Goal: Task Accomplishment & Management: Manage account settings

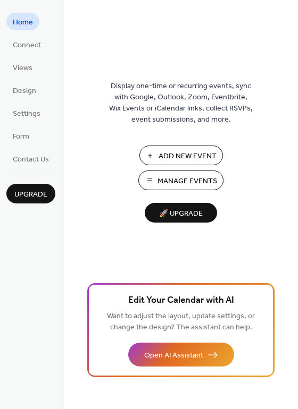
click at [166, 183] on span "Manage Events" at bounding box center [187, 181] width 60 height 11
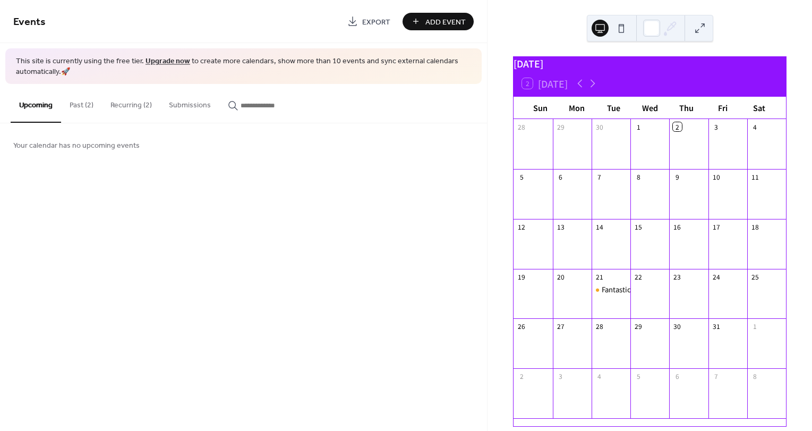
click at [673, 231] on div "16" at bounding box center [677, 226] width 9 height 9
click at [138, 103] on button "Recurring (2)" at bounding box center [131, 103] width 58 height 38
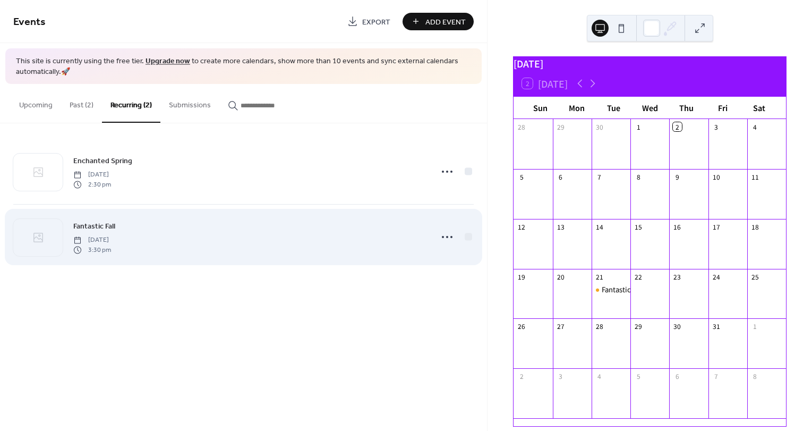
click at [116, 224] on div "Fantastic Fall Tuesday, October 21, 2025 3:30 pm" at bounding box center [249, 237] width 353 height 34
click at [445, 235] on icon at bounding box center [447, 236] width 17 height 17
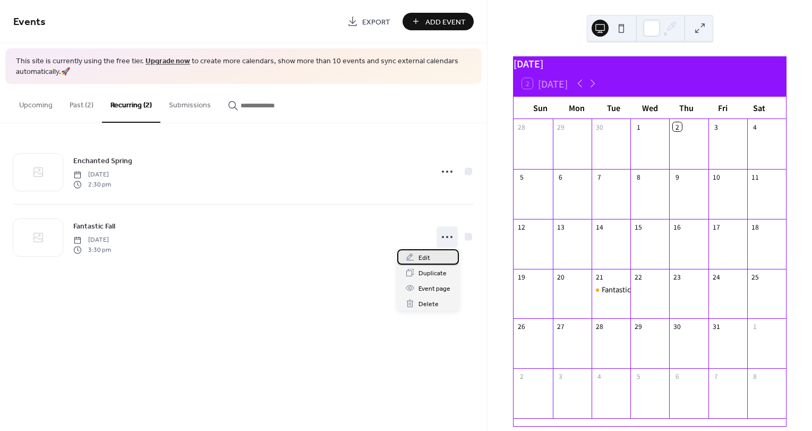
click at [434, 257] on div "Edit" at bounding box center [428, 256] width 62 height 15
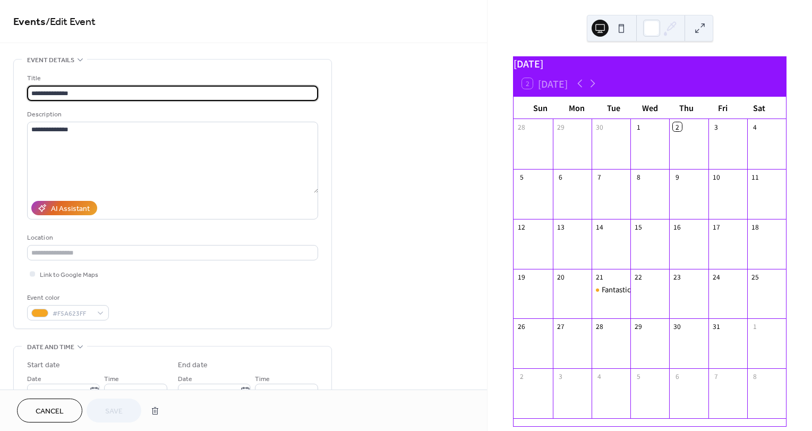
drag, startPoint x: 55, startPoint y: 92, endPoint x: 32, endPoint y: 86, distance: 24.1
click at [32, 86] on input "**********" at bounding box center [172, 93] width 291 height 15
type input "**********"
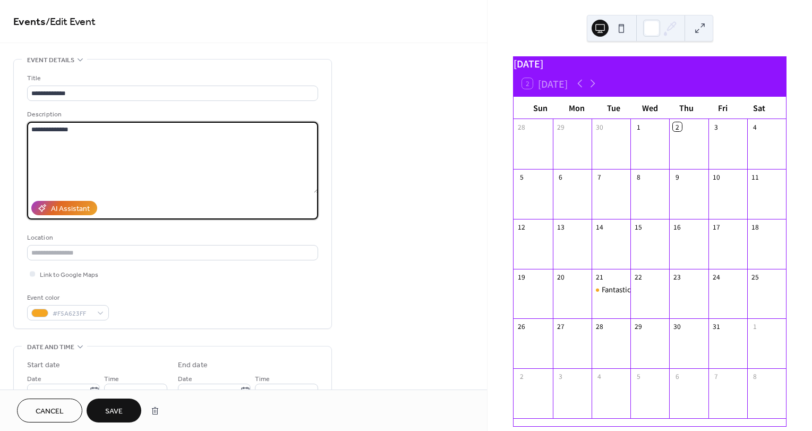
click at [68, 129] on textarea "**********" at bounding box center [173, 157] width 292 height 71
click at [56, 131] on textarea "**********" at bounding box center [173, 157] width 292 height 71
click at [46, 131] on textarea "**********" at bounding box center [173, 157] width 292 height 71
drag, startPoint x: 55, startPoint y: 129, endPoint x: 19, endPoint y: 128, distance: 36.2
click at [19, 128] on div "**********" at bounding box center [173, 194] width 318 height 269
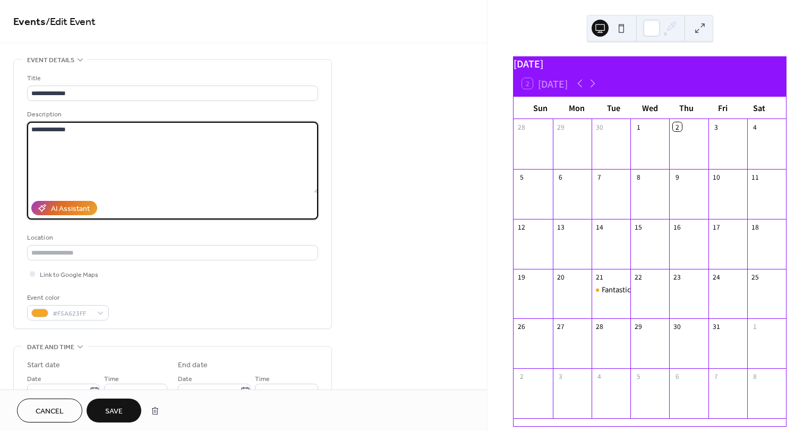
type textarea "**********"
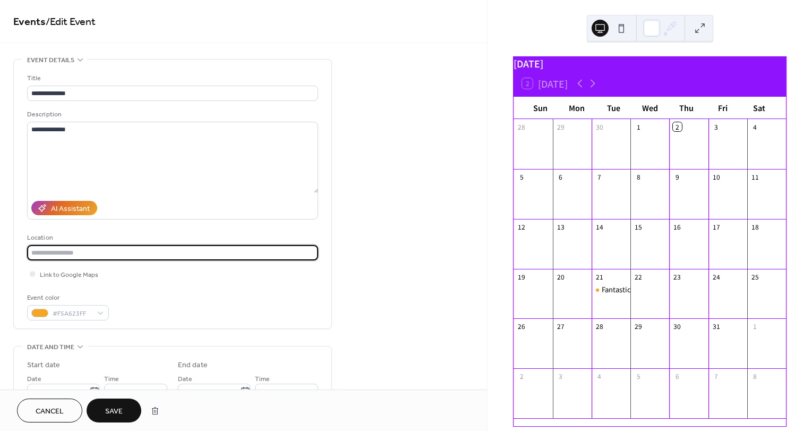
click at [63, 249] on input "text" at bounding box center [172, 252] width 291 height 15
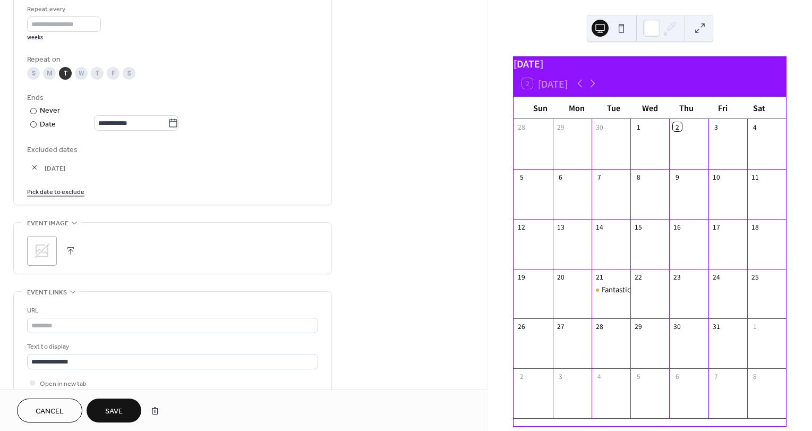
scroll to position [509, 0]
click at [79, 325] on input "text" at bounding box center [172, 325] width 291 height 15
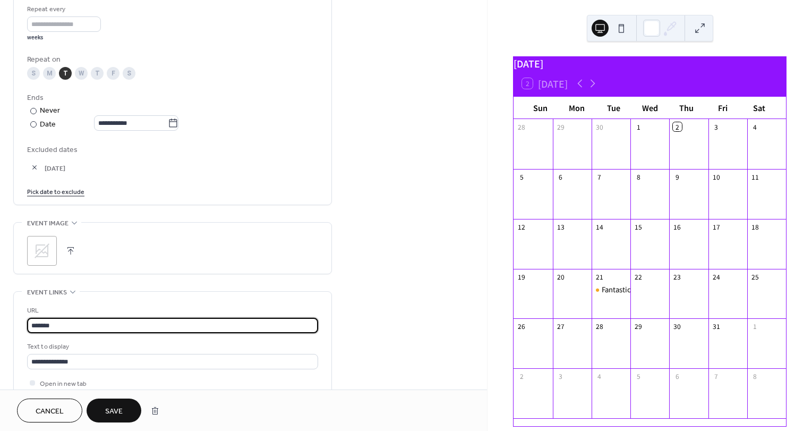
click at [129, 318] on input "*******" at bounding box center [172, 325] width 291 height 15
type input "*"
paste input "**********"
type input "**********"
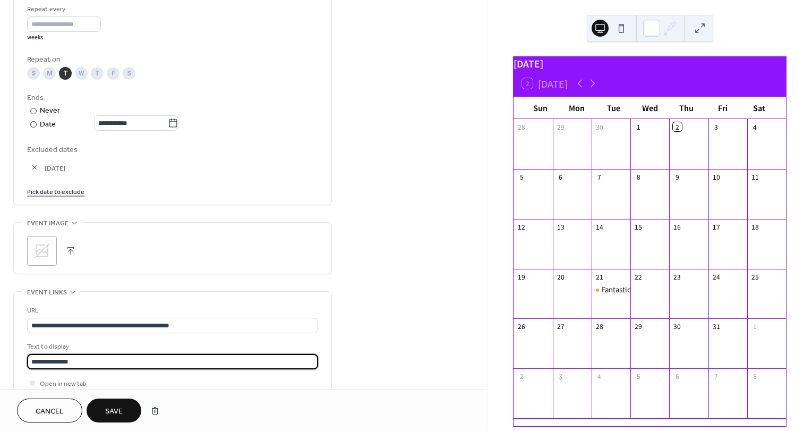
click at [56, 361] on input "**********" at bounding box center [172, 361] width 291 height 15
drag, startPoint x: 55, startPoint y: 361, endPoint x: 18, endPoint y: 360, distance: 37.2
click at [18, 360] on div "**********" at bounding box center [173, 344] width 318 height 105
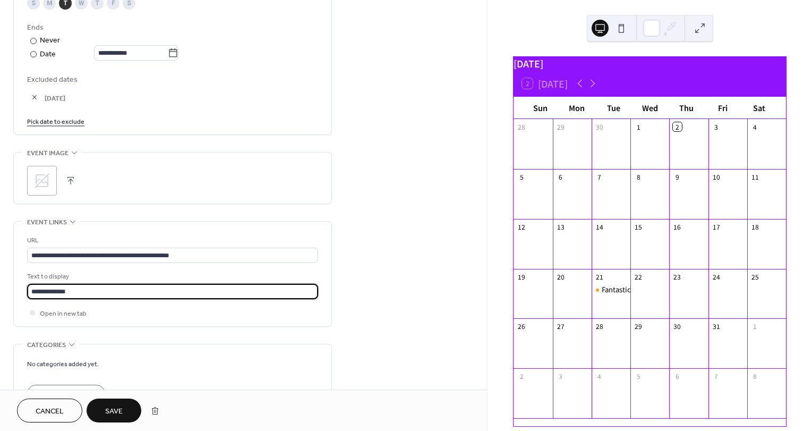
scroll to position [580, 0]
type input "**********"
click at [119, 410] on span "Save" at bounding box center [114, 411] width 18 height 11
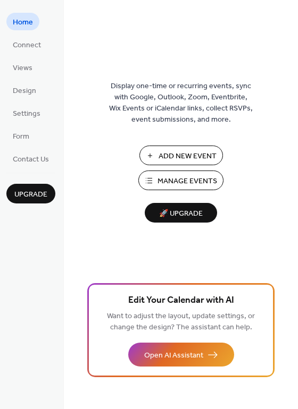
click at [182, 181] on span "Manage Events" at bounding box center [187, 181] width 60 height 11
click at [208, 183] on span "Manage Events" at bounding box center [187, 181] width 60 height 11
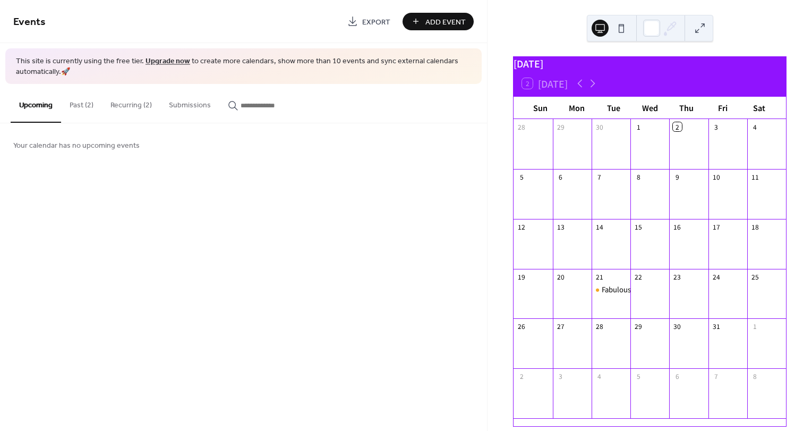
click at [139, 103] on button "Recurring (2)" at bounding box center [131, 103] width 58 height 38
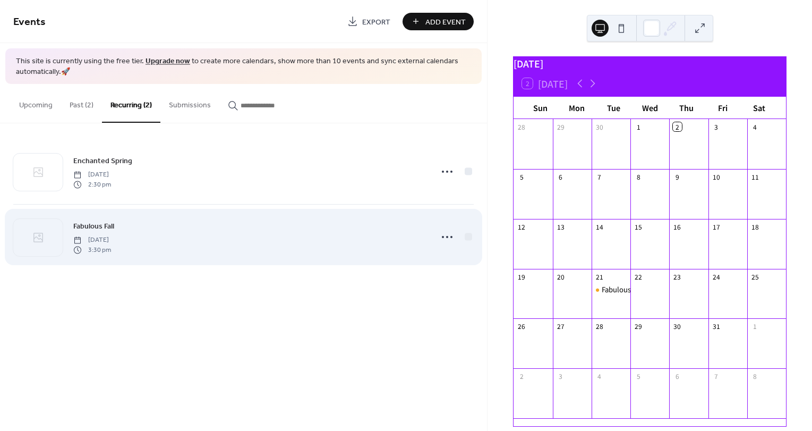
click at [111, 235] on span "[DATE]" at bounding box center [92, 240] width 38 height 10
click at [359, 231] on div "Fabulous Fall Tuesday, October 21, 2025 3:30 pm" at bounding box center [249, 237] width 353 height 34
click at [448, 237] on icon at bounding box center [447, 236] width 17 height 17
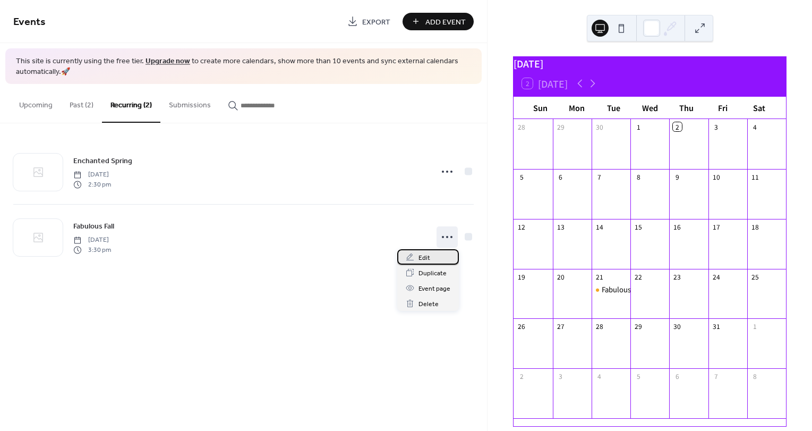
click at [438, 258] on div "Edit" at bounding box center [428, 256] width 62 height 15
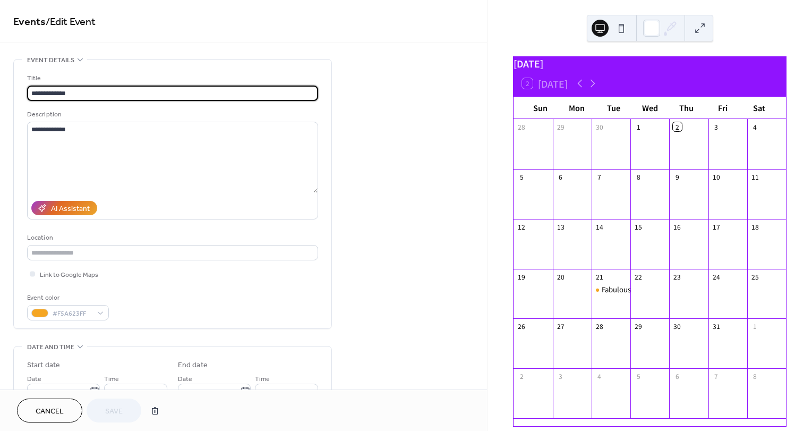
type input "**********"
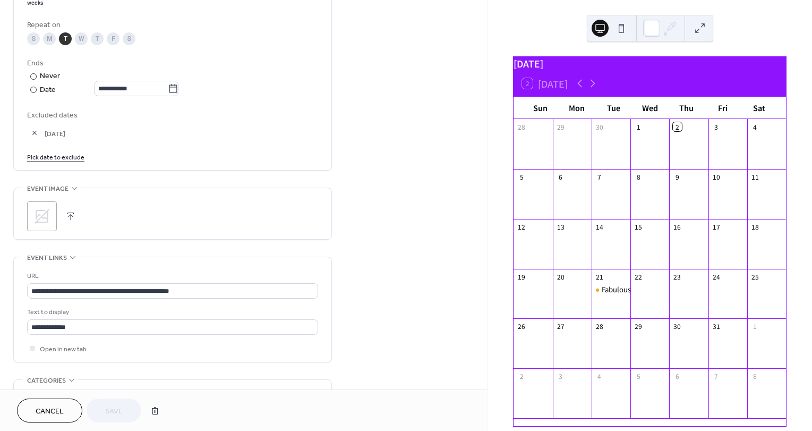
scroll to position [561, 0]
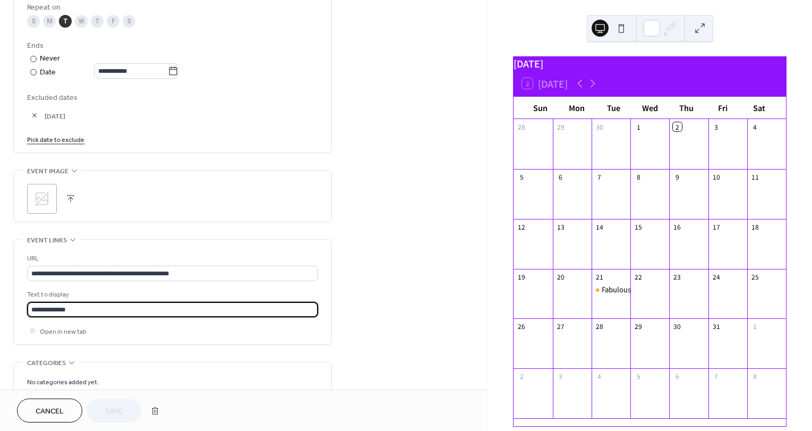
click at [80, 302] on input "**********" at bounding box center [172, 309] width 291 height 15
drag, startPoint x: 80, startPoint y: 302, endPoint x: 16, endPoint y: 309, distance: 64.1
click at [16, 309] on div "**********" at bounding box center [173, 292] width 318 height 105
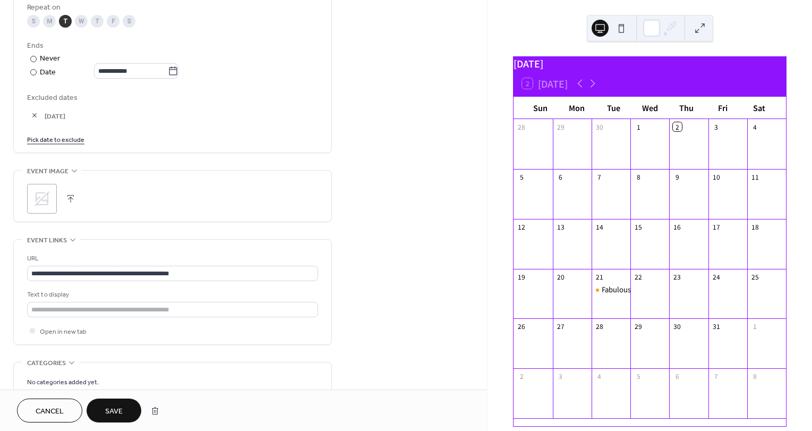
click at [106, 409] on span "Save" at bounding box center [114, 411] width 18 height 11
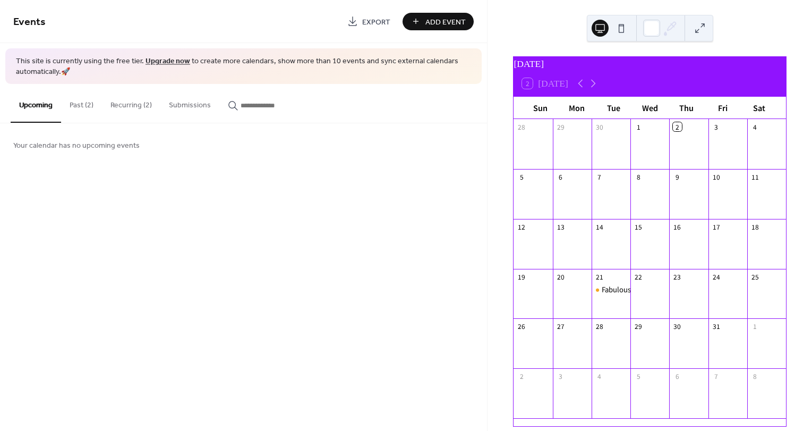
click at [131, 107] on button "Recurring (2)" at bounding box center [131, 103] width 58 height 38
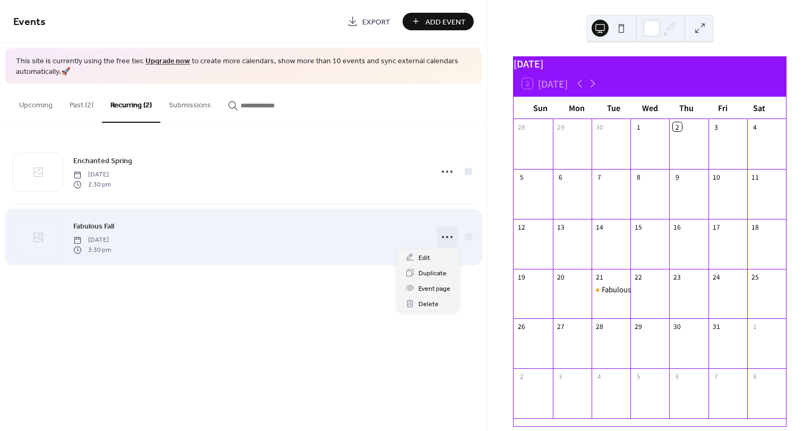
click at [446, 235] on icon at bounding box center [447, 236] width 17 height 17
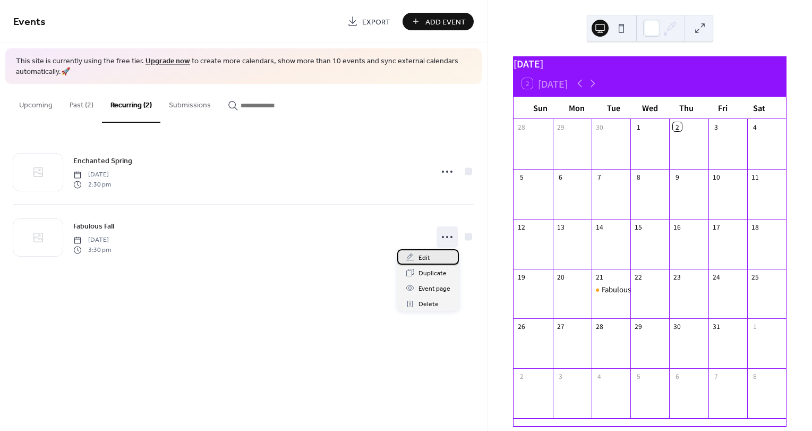
click at [434, 259] on div "Edit" at bounding box center [428, 256] width 62 height 15
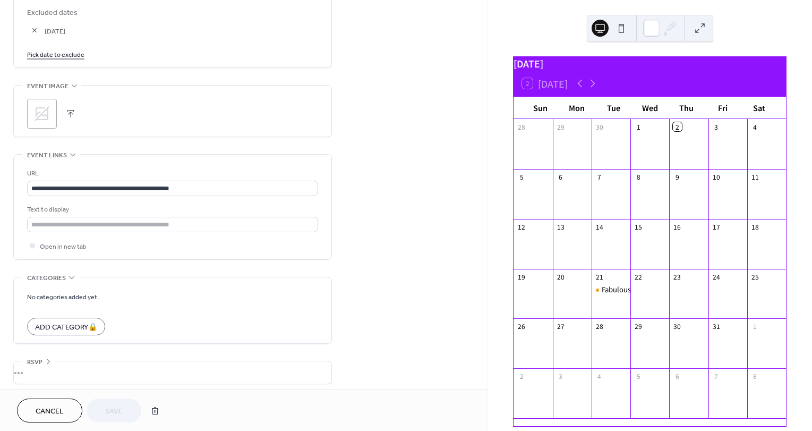
scroll to position [649, 0]
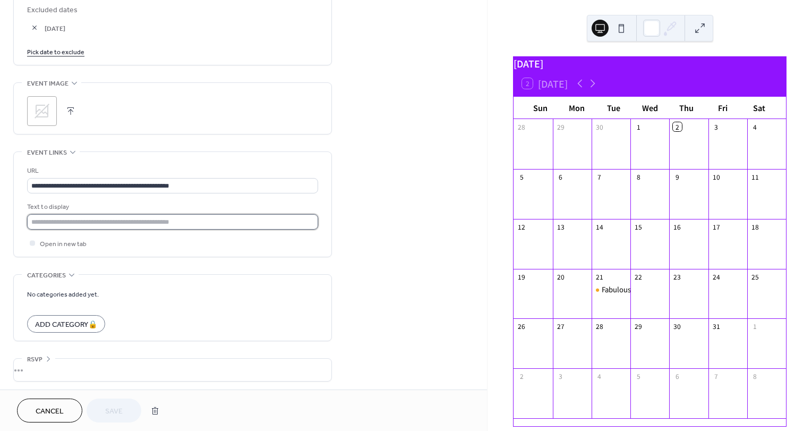
click at [103, 225] on input "text" at bounding box center [172, 221] width 291 height 15
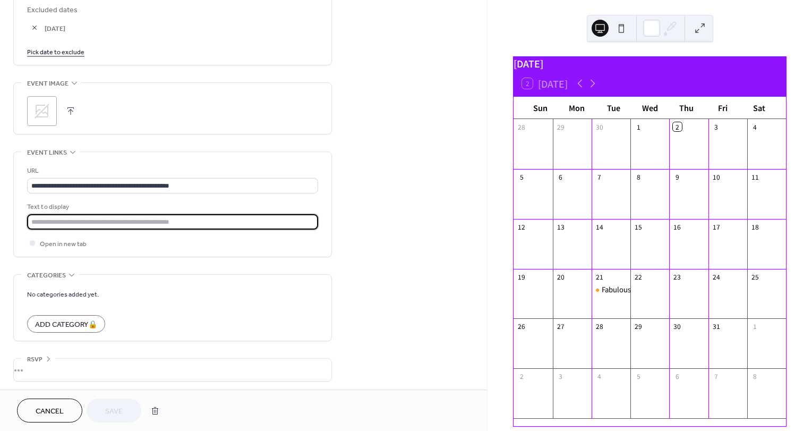
type input "**********"
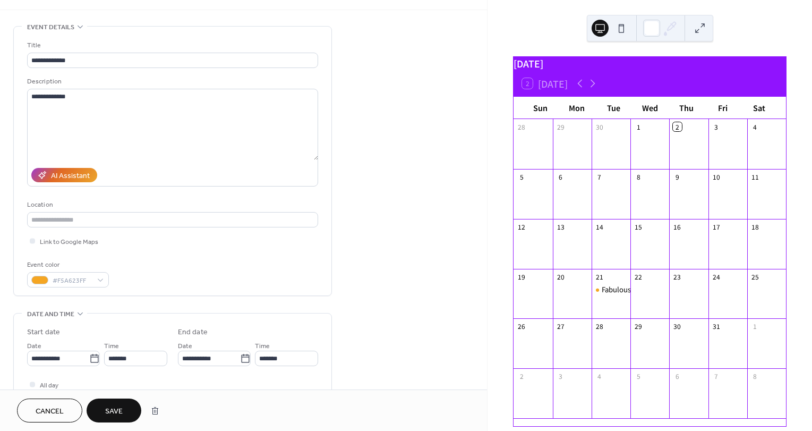
scroll to position [0, 0]
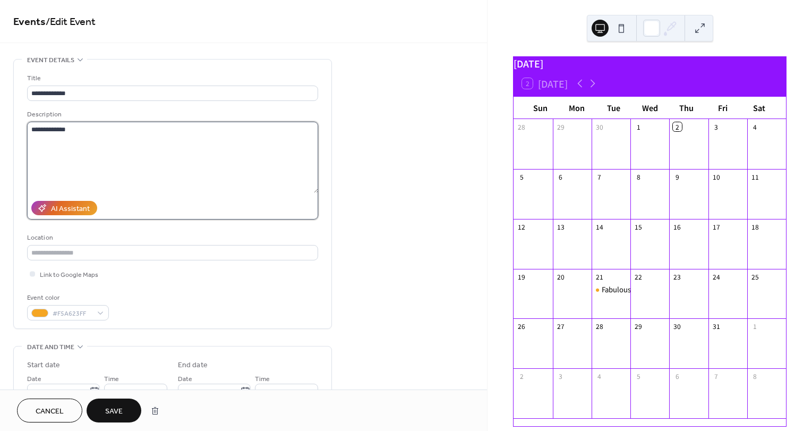
click at [71, 126] on textarea "**********" at bounding box center [173, 157] width 292 height 71
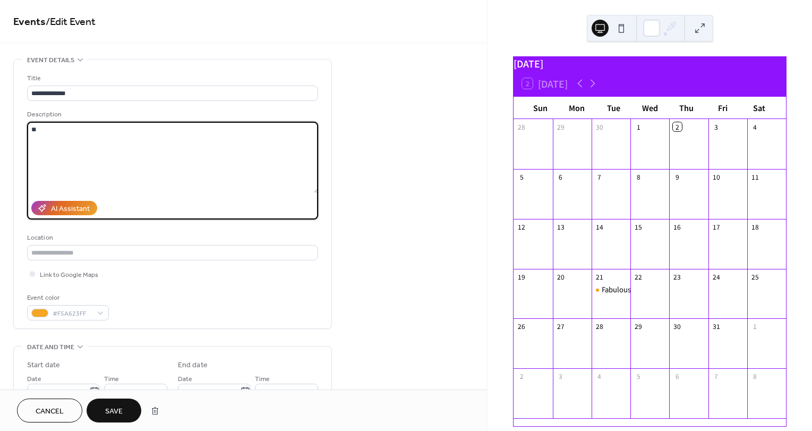
type textarea "*"
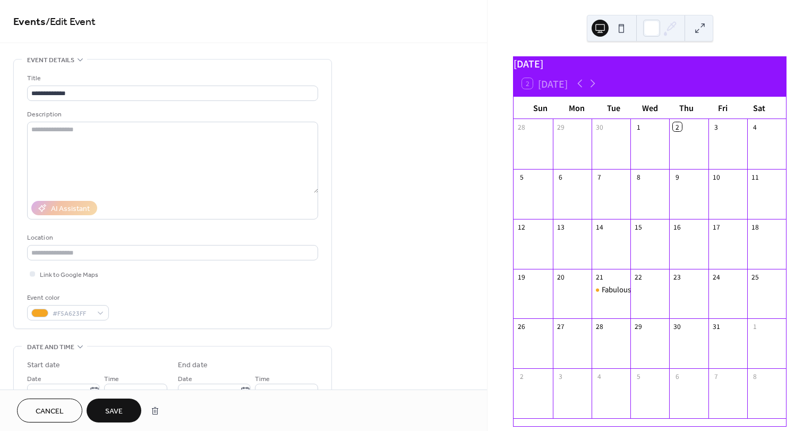
click at [119, 412] on span "Save" at bounding box center [114, 411] width 18 height 11
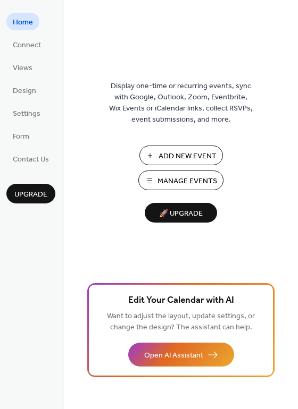
click at [205, 173] on button "Manage Events" at bounding box center [180, 181] width 85 height 20
click at [208, 182] on span "Manage Events" at bounding box center [187, 181] width 60 height 11
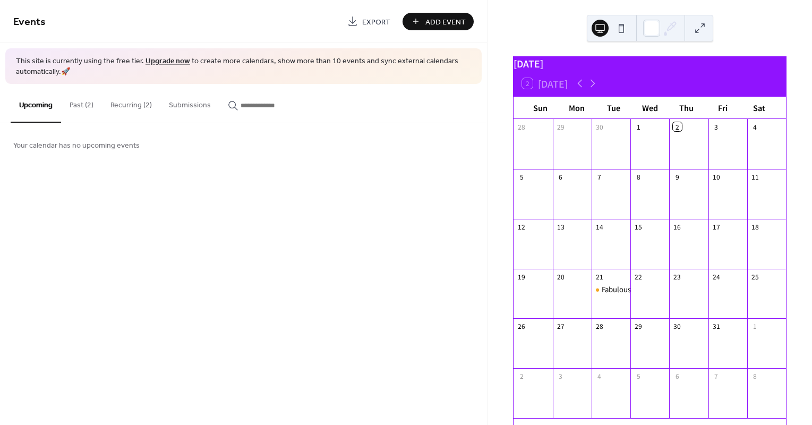
click at [128, 106] on button "Recurring (2)" at bounding box center [131, 103] width 58 height 38
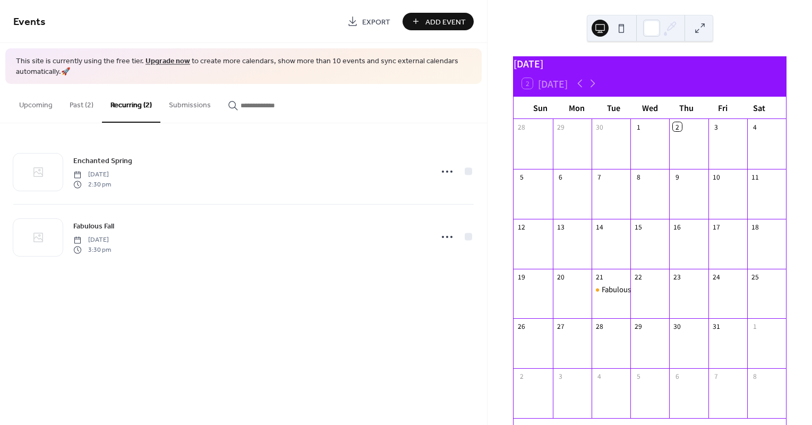
click at [443, 238] on icon at bounding box center [447, 236] width 17 height 17
click at [443, 271] on span "Duplicate" at bounding box center [433, 273] width 28 height 11
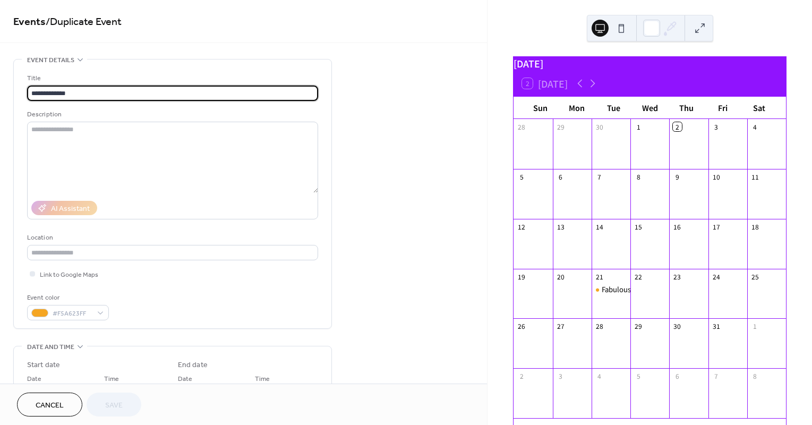
type input "**********"
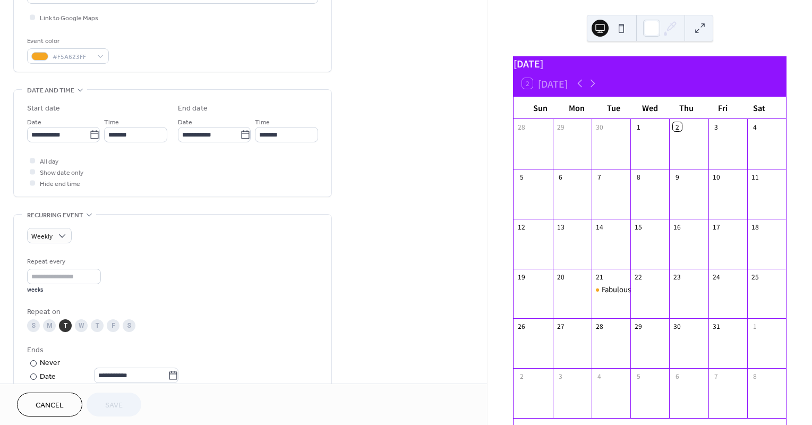
scroll to position [258, 0]
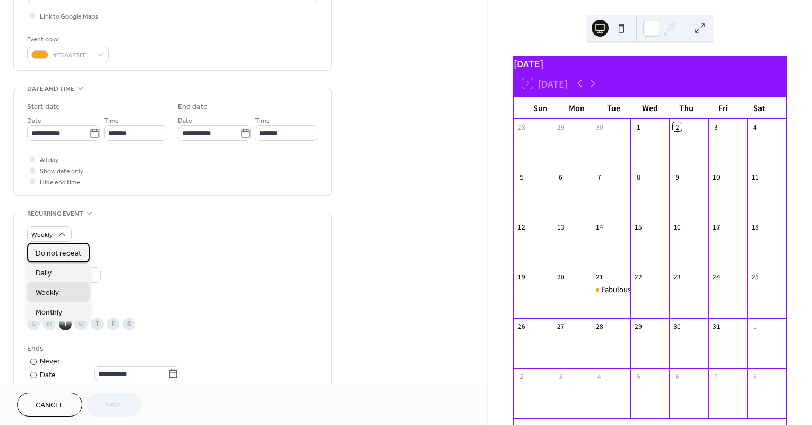
click at [77, 251] on span "Do not repeat" at bounding box center [59, 253] width 46 height 11
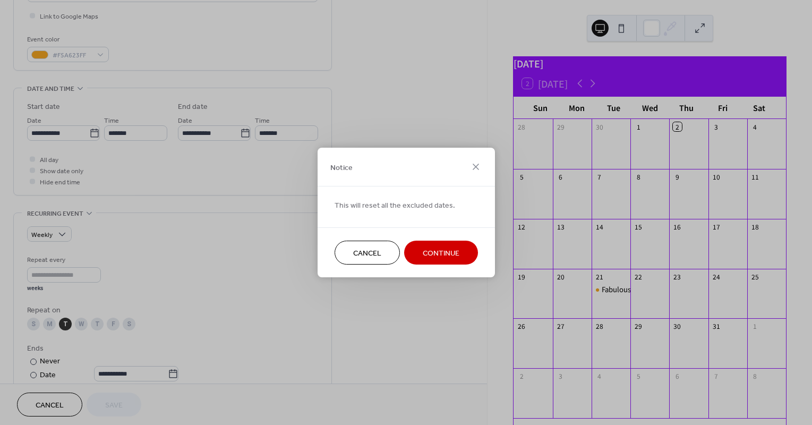
click at [477, 163] on icon at bounding box center [476, 166] width 13 height 13
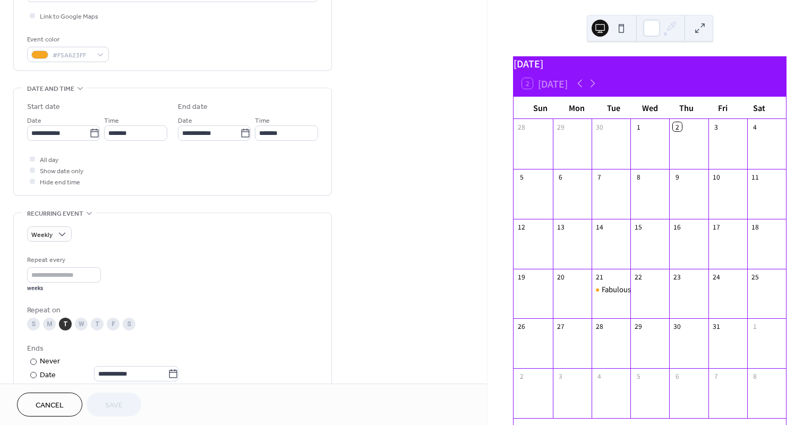
click at [94, 133] on icon at bounding box center [94, 133] width 11 height 11
click at [89, 133] on input "**********" at bounding box center [58, 132] width 62 height 15
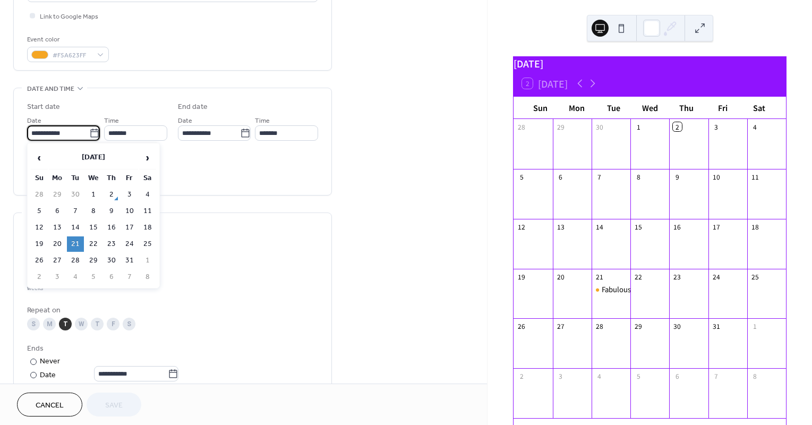
click at [78, 257] on td "28" at bounding box center [75, 260] width 17 height 15
type input "**********"
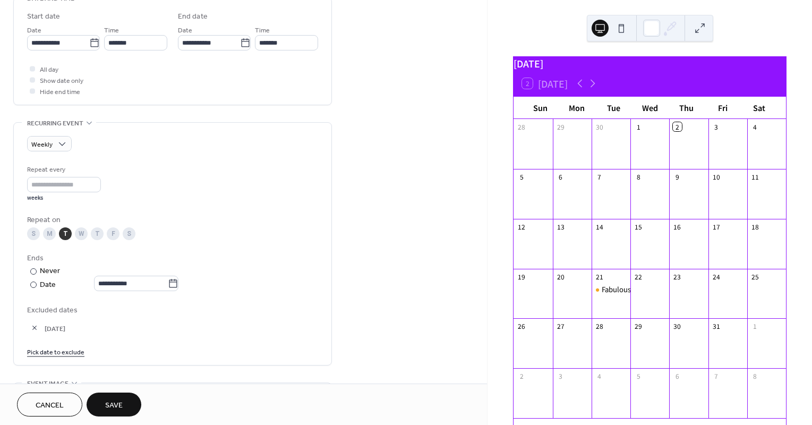
scroll to position [356, 0]
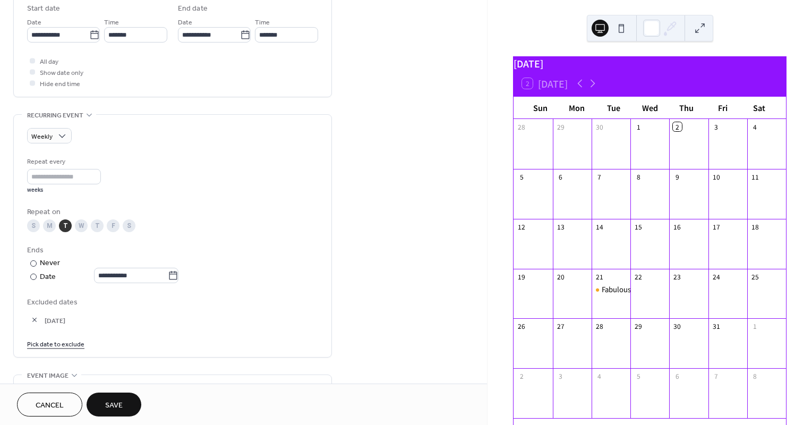
click at [121, 401] on span "Save" at bounding box center [114, 405] width 18 height 11
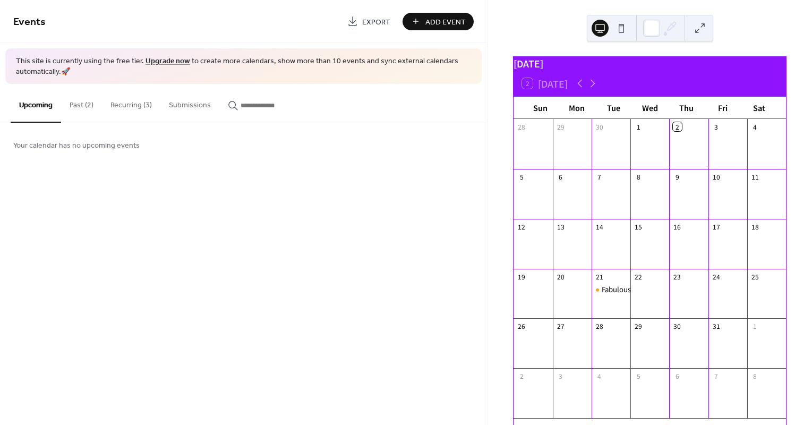
click at [128, 105] on button "Recurring (3)" at bounding box center [131, 103] width 58 height 38
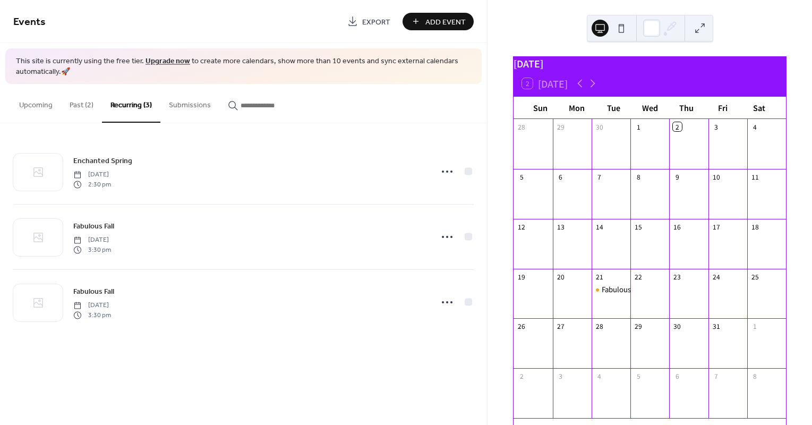
click at [446, 301] on icon at bounding box center [447, 302] width 17 height 17
click at [446, 337] on div "Duplicate" at bounding box center [428, 337] width 62 height 15
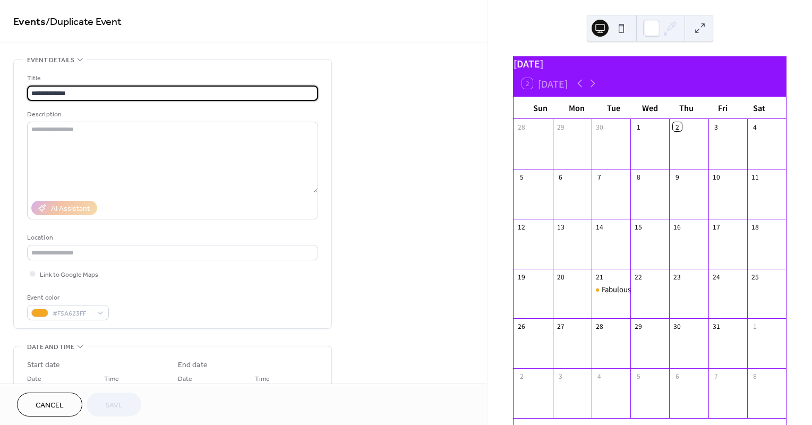
type input "**********"
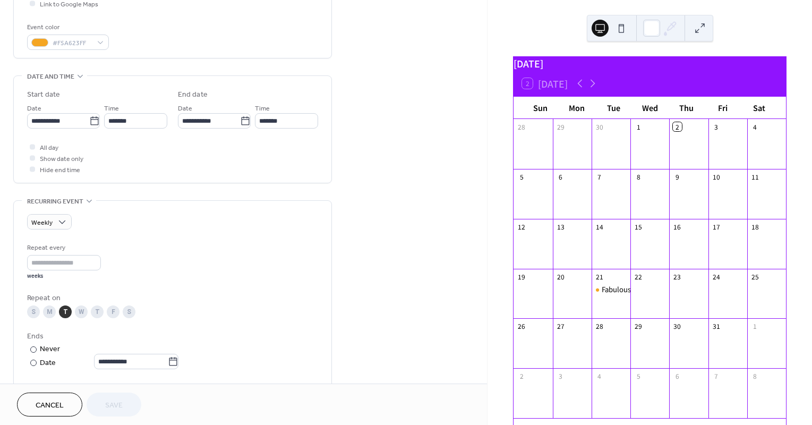
scroll to position [268, 0]
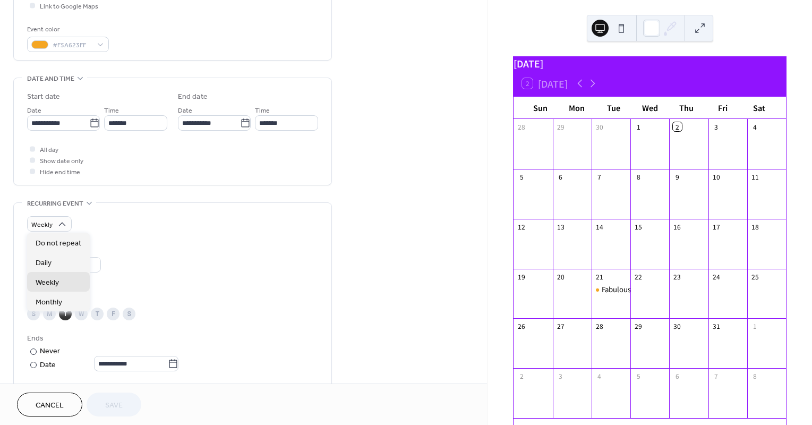
click at [56, 260] on div "Daily" at bounding box center [58, 262] width 63 height 20
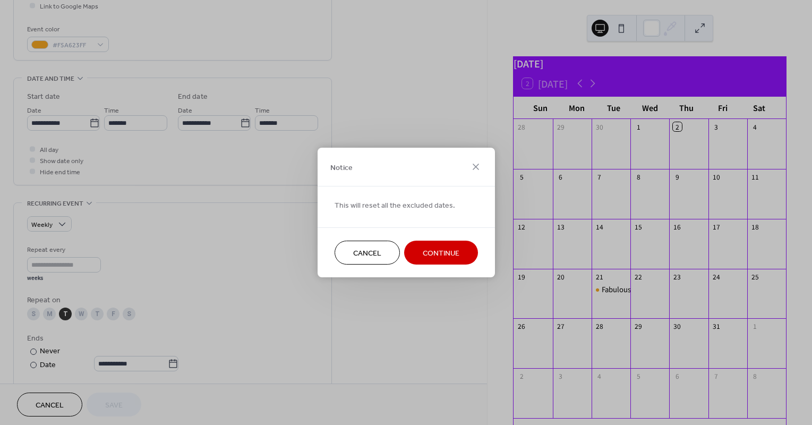
click at [450, 248] on span "Continue" at bounding box center [441, 253] width 37 height 11
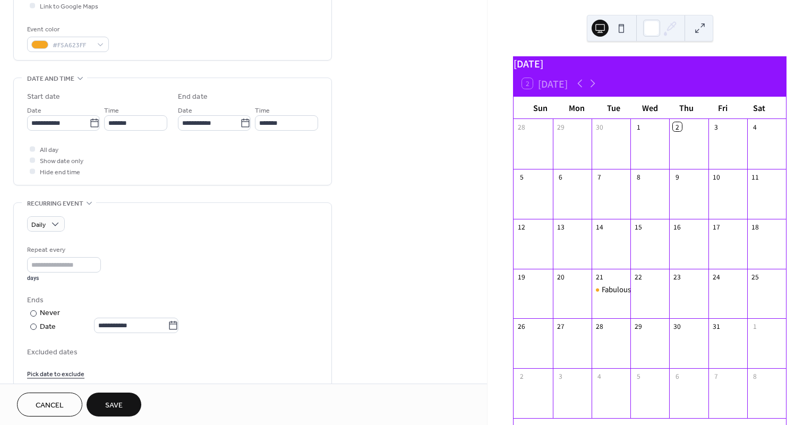
click at [95, 123] on icon at bounding box center [94, 122] width 8 height 9
click at [89, 123] on input "**********" at bounding box center [58, 122] width 62 height 15
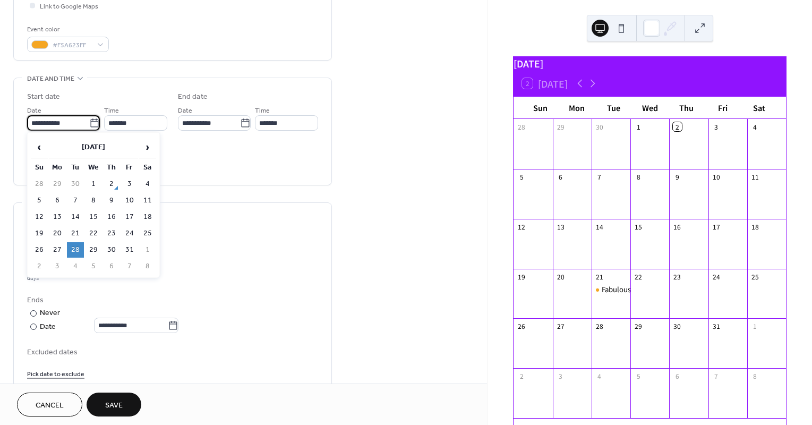
click at [150, 145] on span "›" at bounding box center [148, 147] width 16 height 21
click at [79, 195] on td "4" at bounding box center [75, 200] width 17 height 15
type input "**********"
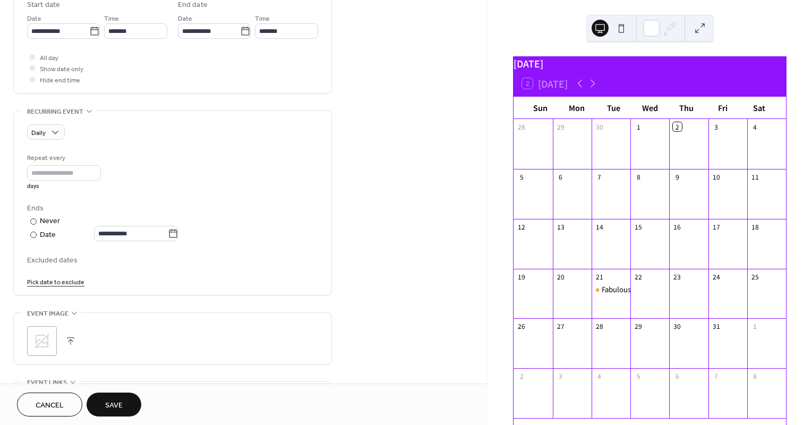
scroll to position [362, 0]
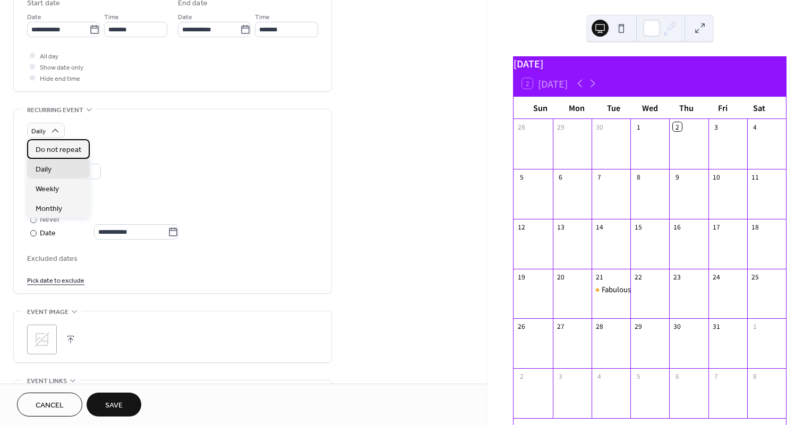
click at [67, 148] on span "Do not repeat" at bounding box center [59, 149] width 46 height 11
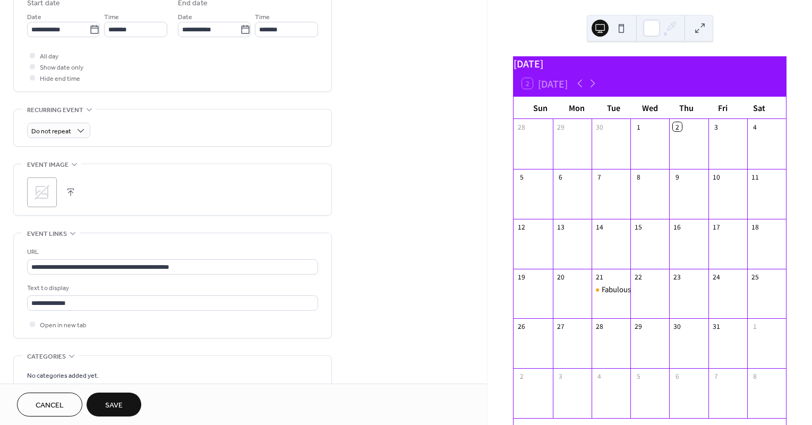
click at [123, 402] on button "Save" at bounding box center [114, 405] width 55 height 24
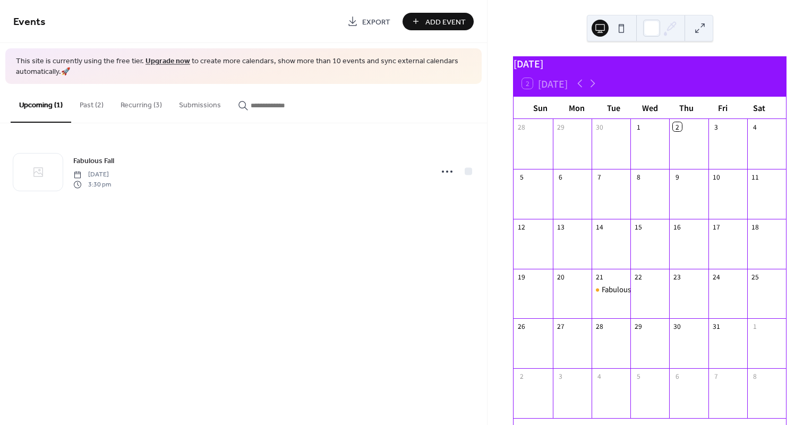
click at [152, 100] on button "Recurring (3)" at bounding box center [141, 103] width 58 height 38
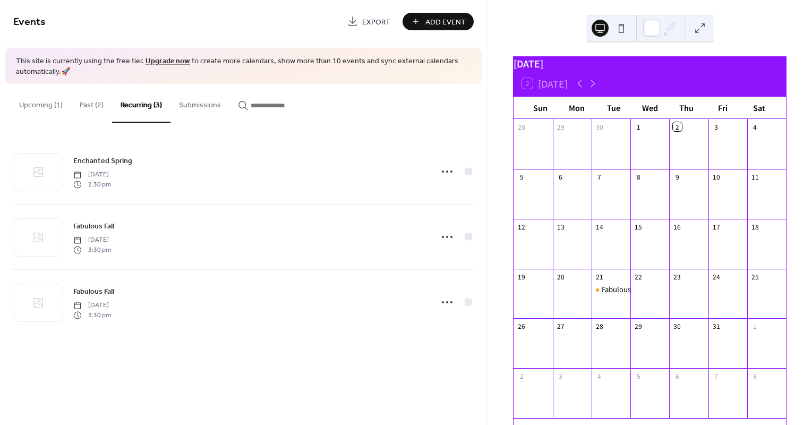
click at [90, 106] on button "Past (2)" at bounding box center [91, 103] width 41 height 38
click at [143, 106] on button "Recurring (3)" at bounding box center [141, 103] width 58 height 38
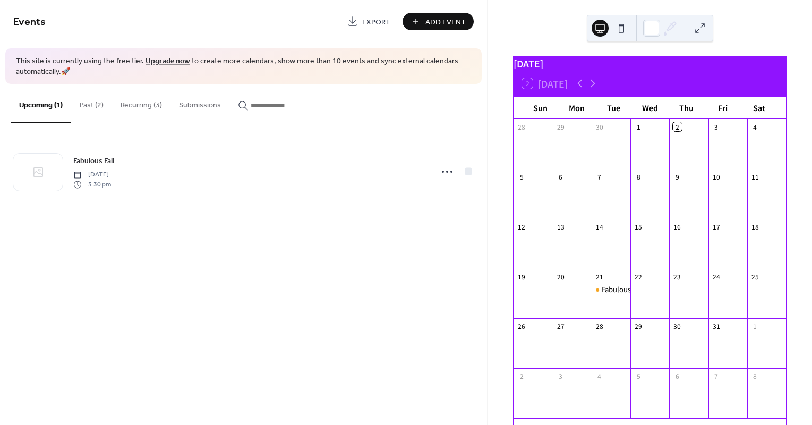
click at [593, 89] on icon at bounding box center [593, 83] width 13 height 13
click at [580, 88] on icon at bounding box center [580, 84] width 5 height 8
click at [111, 173] on span "[DATE]" at bounding box center [92, 175] width 38 height 10
click at [454, 19] on span "Add Event" at bounding box center [446, 21] width 40 height 11
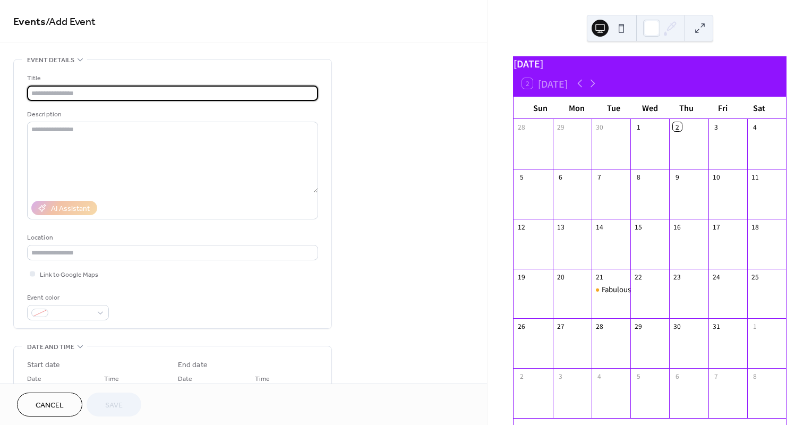
click at [203, 91] on input "text" at bounding box center [172, 93] width 291 height 15
click at [173, 88] on input "text" at bounding box center [172, 93] width 291 height 15
click at [168, 88] on input "text" at bounding box center [172, 93] width 291 height 15
click at [173, 89] on input "text" at bounding box center [172, 93] width 291 height 15
click at [57, 404] on span "Cancel" at bounding box center [50, 405] width 28 height 11
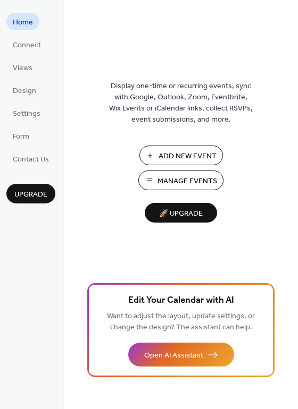
click at [185, 181] on span "Manage Events" at bounding box center [187, 181] width 60 height 11
click at [201, 181] on span "Manage Events" at bounding box center [187, 181] width 60 height 11
click at [197, 156] on span "Add New Event" at bounding box center [187, 156] width 58 height 11
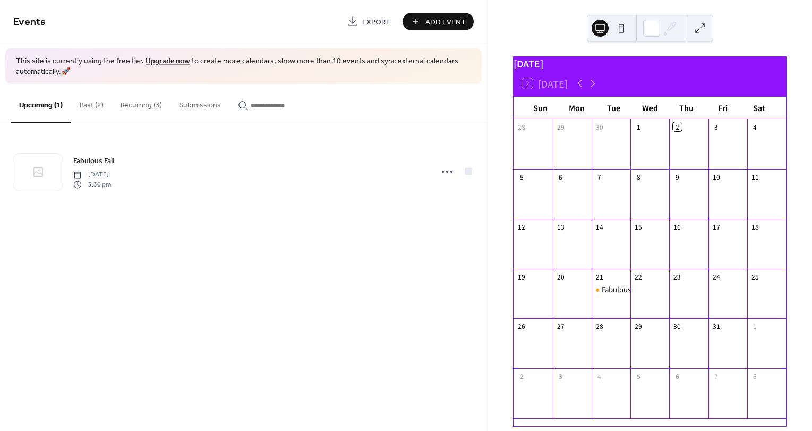
click at [89, 101] on button "Past (2)" at bounding box center [91, 103] width 41 height 38
click at [138, 103] on button "Recurring (3)" at bounding box center [141, 103] width 58 height 38
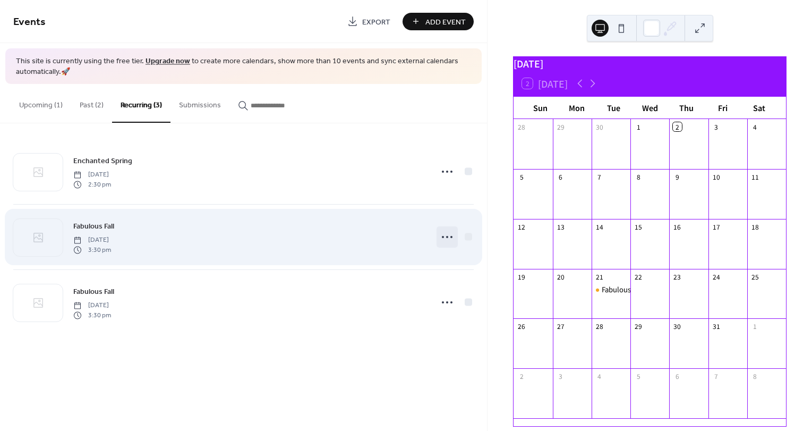
click at [451, 239] on icon at bounding box center [447, 236] width 17 height 17
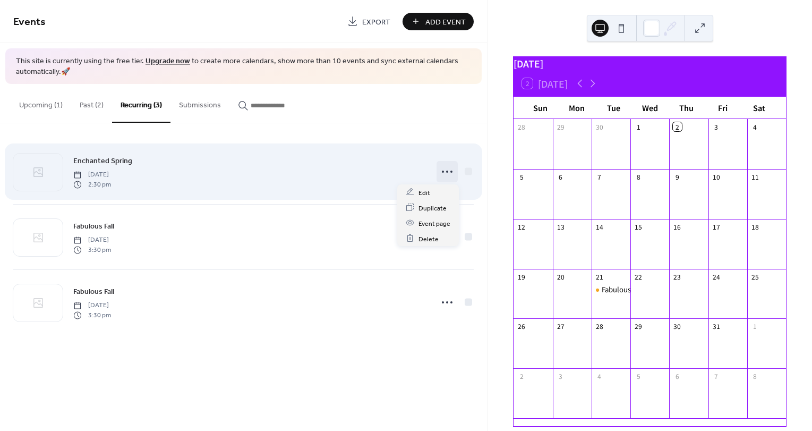
click at [446, 173] on icon at bounding box center [447, 171] width 17 height 17
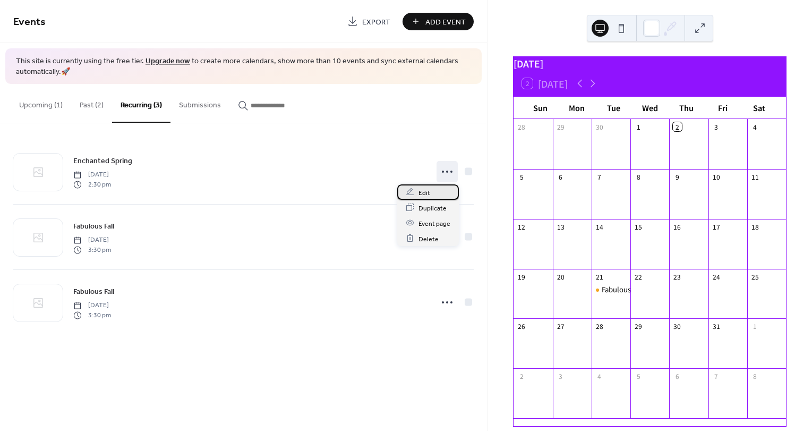
click at [438, 190] on div "Edit" at bounding box center [428, 191] width 62 height 15
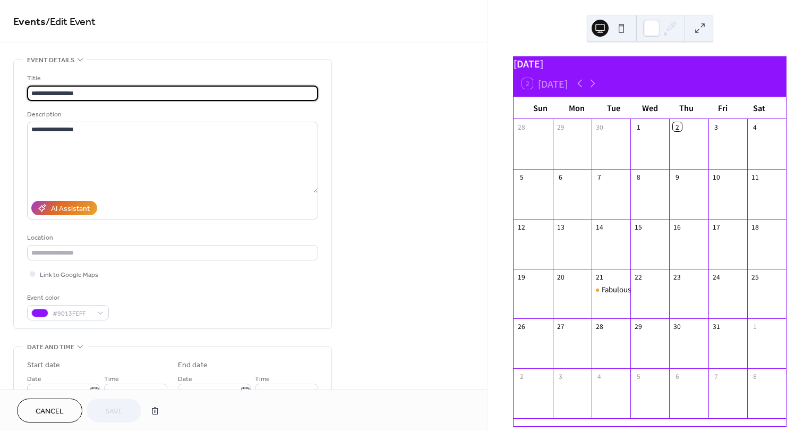
type input "**********"
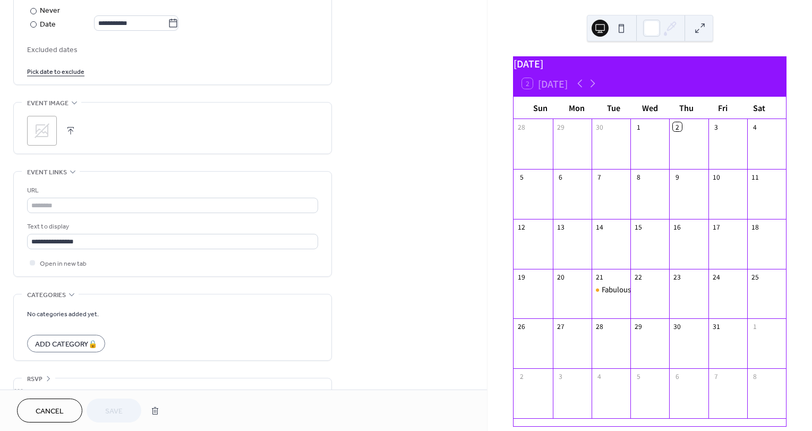
scroll to position [628, 0]
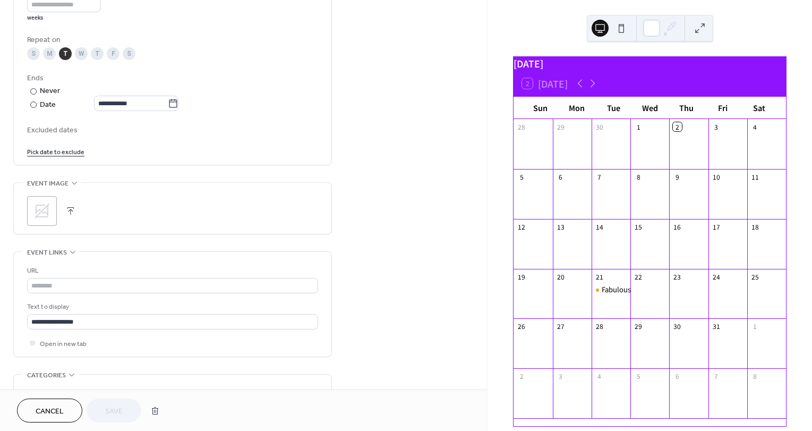
click at [396, 371] on div "**********" at bounding box center [243, 11] width 487 height 962
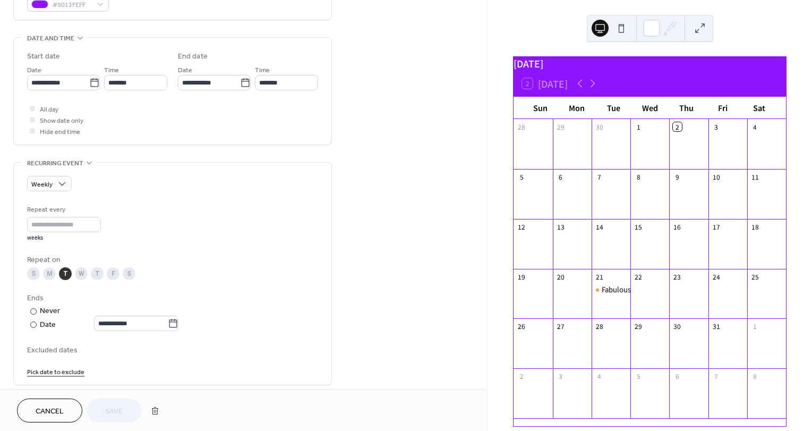
scroll to position [309, 0]
click at [408, 220] on div "**********" at bounding box center [243, 231] width 487 height 962
click at [50, 418] on button "Cancel" at bounding box center [49, 410] width 65 height 24
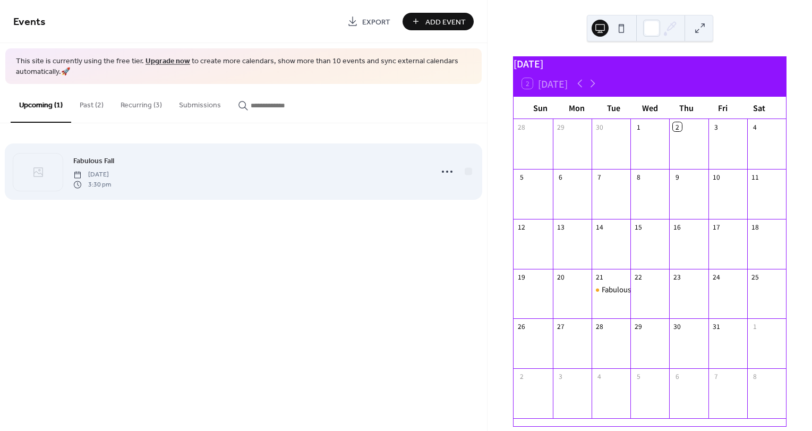
click at [111, 172] on span "Tuesday, November 4, 2025" at bounding box center [92, 175] width 38 height 10
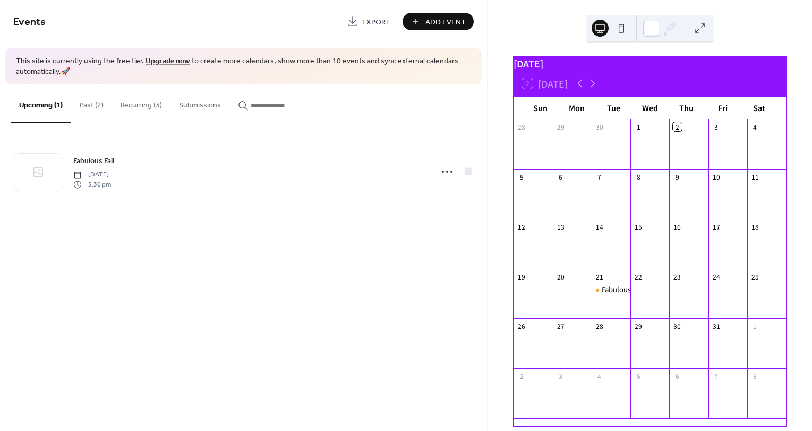
click at [145, 100] on button "Recurring (3)" at bounding box center [141, 103] width 58 height 38
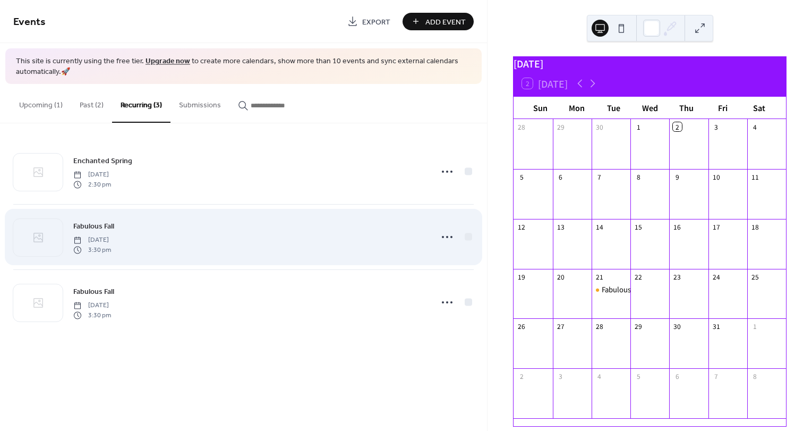
click at [219, 238] on div "Fabulous Fall Tuesday, October 21, 2025 3:30 pm" at bounding box center [249, 237] width 353 height 34
click at [445, 235] on icon at bounding box center [447, 236] width 17 height 17
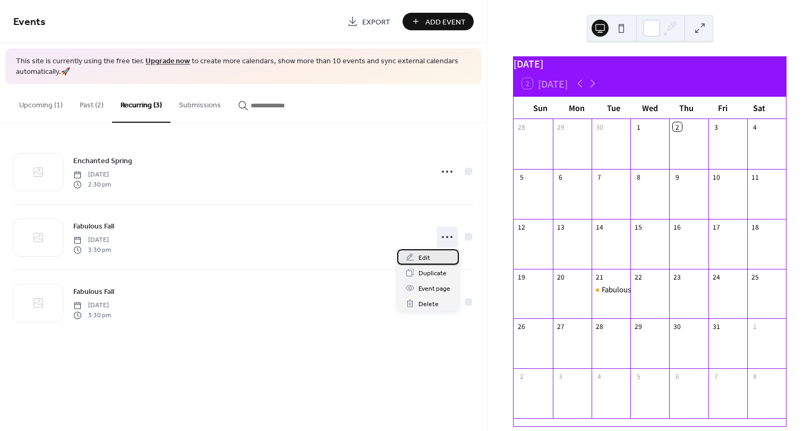
click at [430, 256] on div "Edit" at bounding box center [428, 256] width 62 height 15
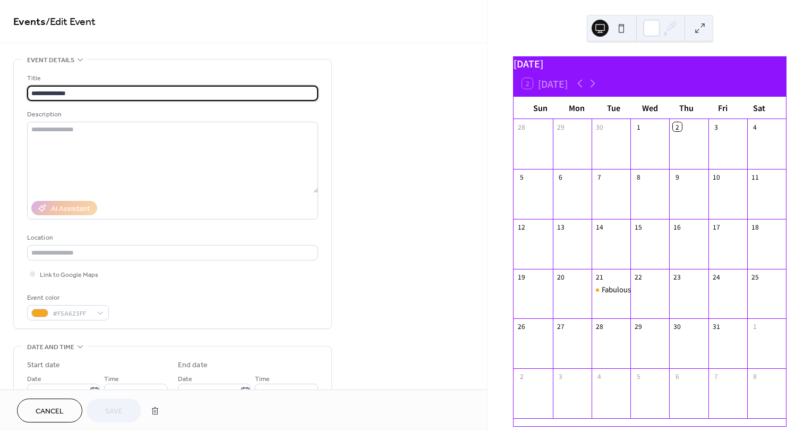
type input "**********"
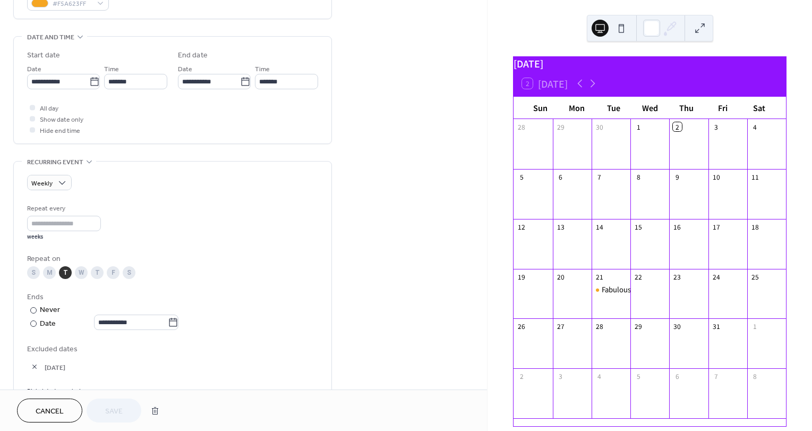
scroll to position [262, 0]
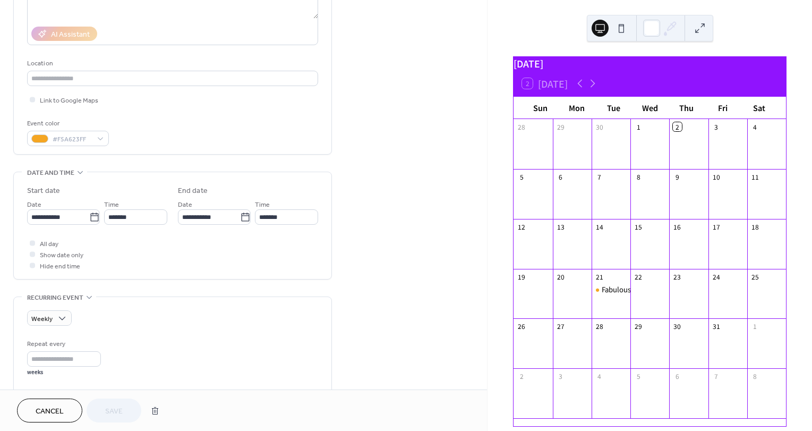
click at [401, 356] on div "**********" at bounding box center [243, 376] width 487 height 982
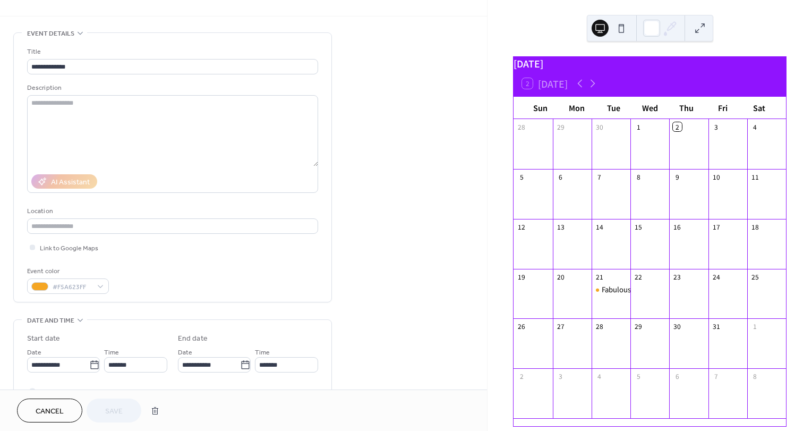
scroll to position [0, 0]
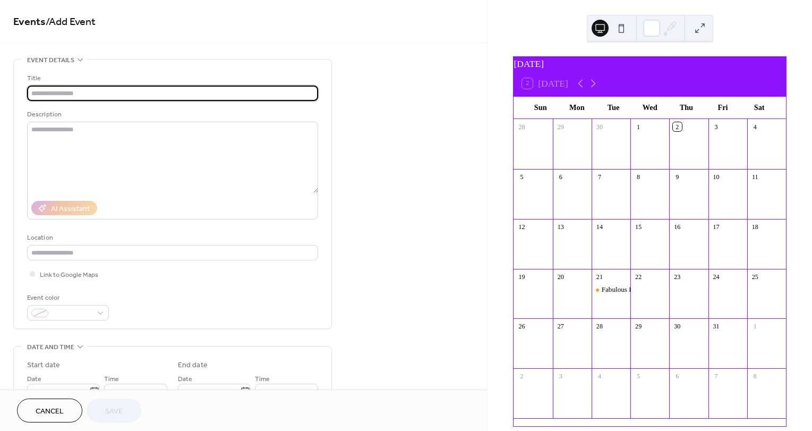
click at [147, 92] on input "text" at bounding box center [172, 93] width 291 height 15
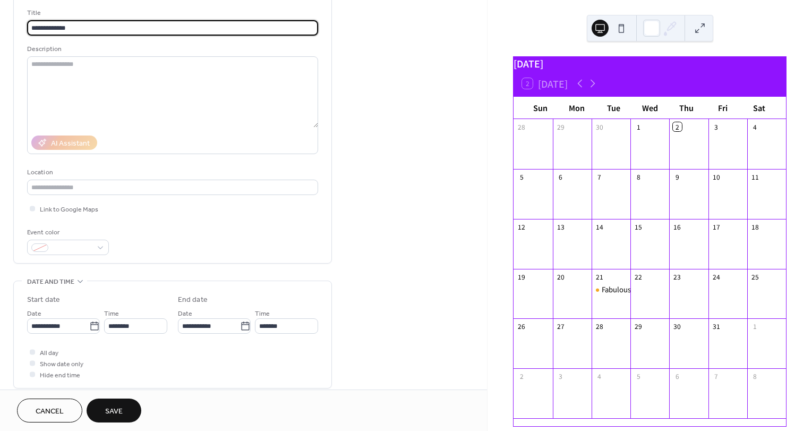
scroll to position [67, 0]
type input "**********"
click at [97, 249] on div at bounding box center [68, 245] width 82 height 15
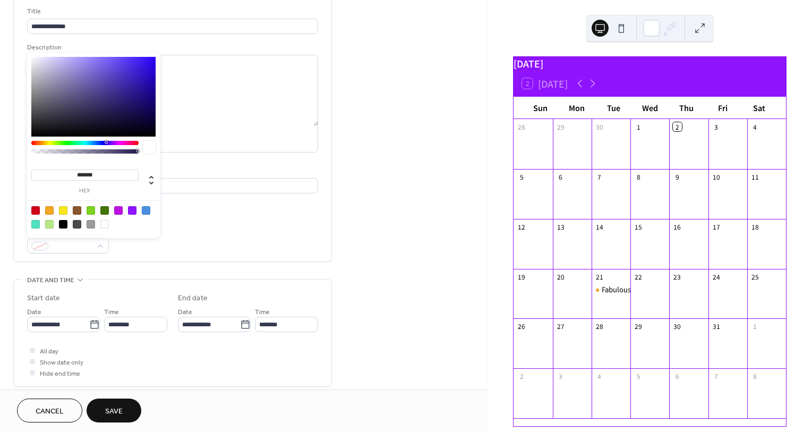
click at [49, 212] on div at bounding box center [49, 210] width 9 height 9
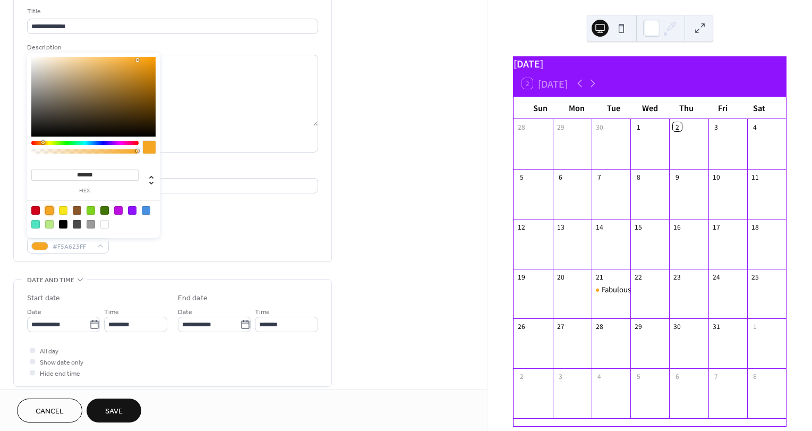
type input "*******"
click at [383, 246] on div "**********" at bounding box center [243, 380] width 487 height 776
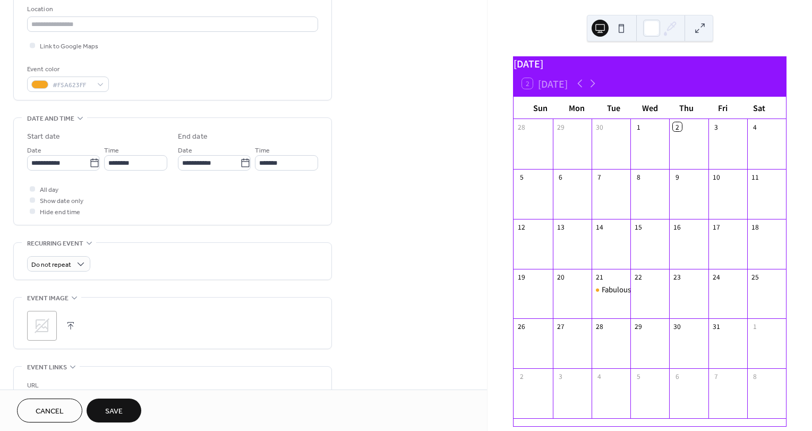
scroll to position [230, 0]
click at [92, 160] on icon at bounding box center [94, 162] width 11 height 11
click at [89, 160] on input "**********" at bounding box center [58, 161] width 62 height 15
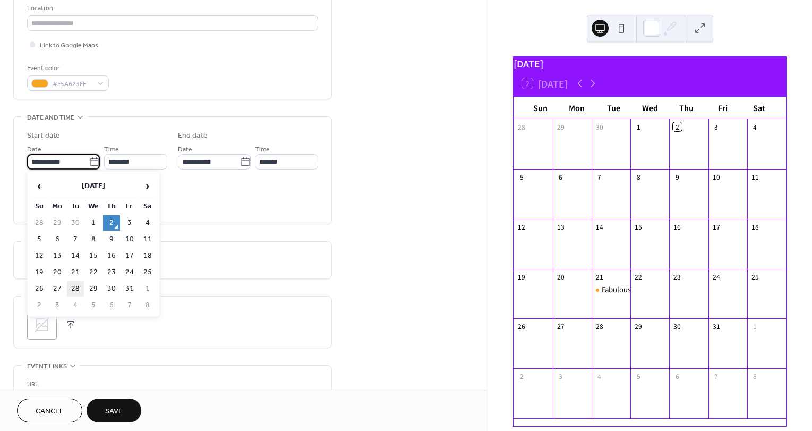
click at [81, 287] on td "28" at bounding box center [75, 288] width 17 height 15
type input "**********"
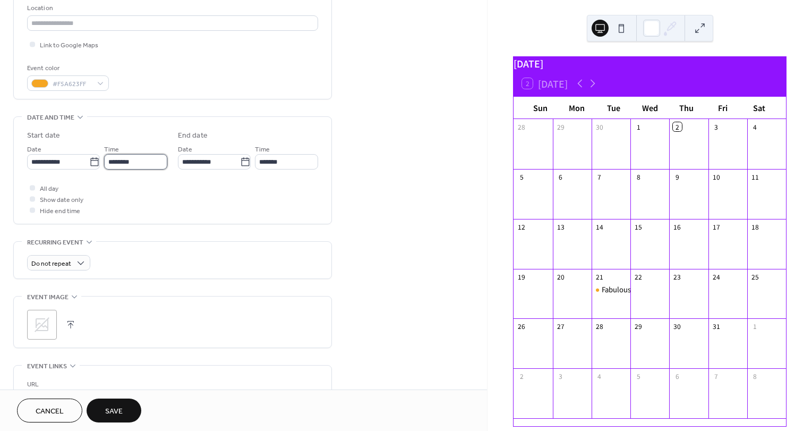
click at [148, 157] on input "********" at bounding box center [135, 161] width 63 height 15
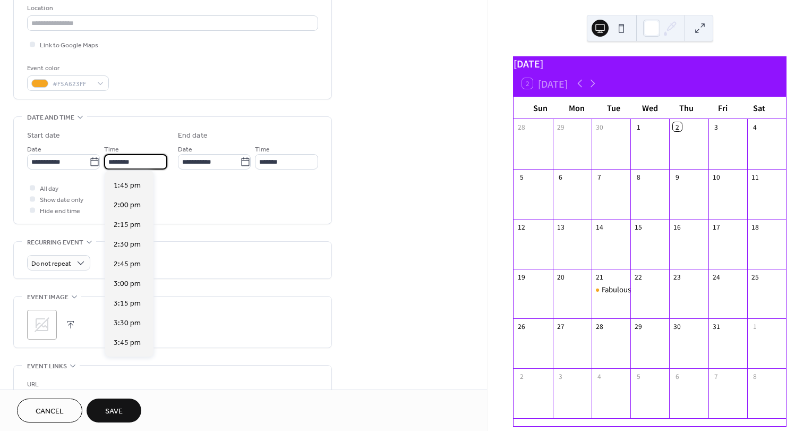
scroll to position [1082, 0]
click at [138, 278] on span "3:00 pm" at bounding box center [127, 278] width 27 height 11
type input "*******"
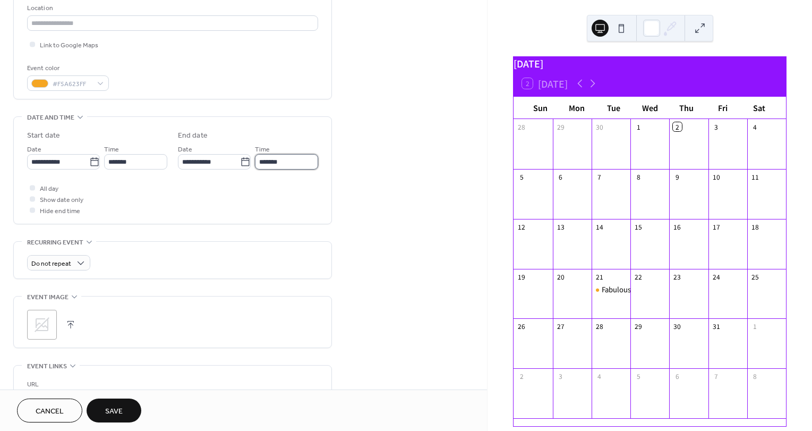
click at [296, 159] on input "*******" at bounding box center [286, 161] width 63 height 15
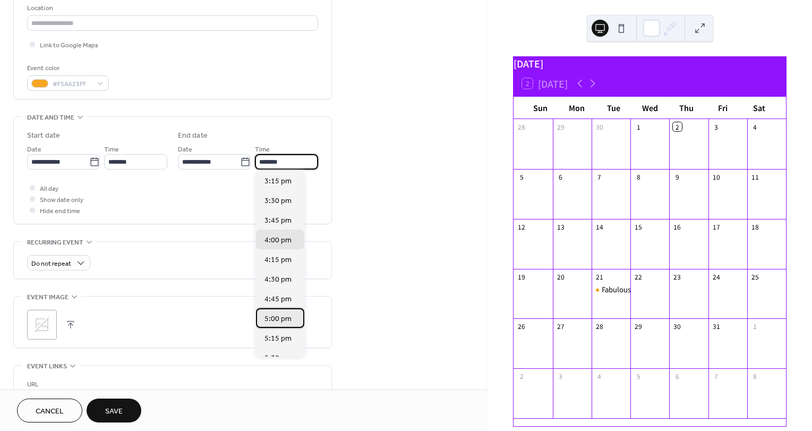
click at [287, 319] on span "5:00 pm" at bounding box center [278, 318] width 27 height 11
type input "*******"
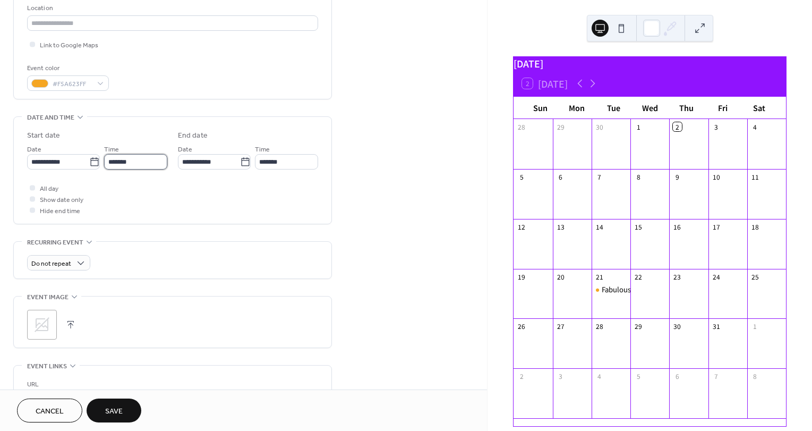
click at [141, 157] on input "*******" at bounding box center [135, 161] width 63 height 15
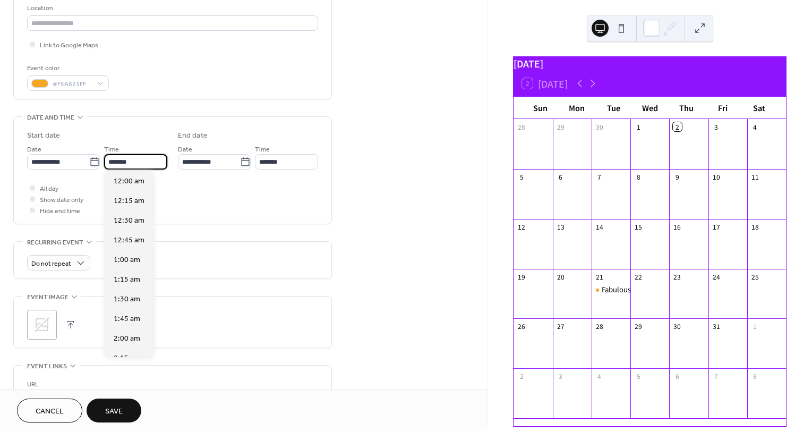
scroll to position [1179, 0]
click at [134, 220] on span "3:30 pm" at bounding box center [127, 220] width 27 height 11
type input "*******"
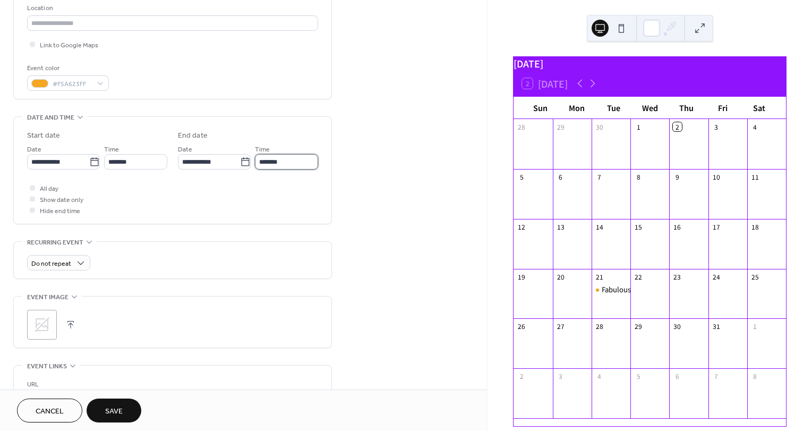
click at [291, 157] on input "*******" at bounding box center [286, 161] width 63 height 15
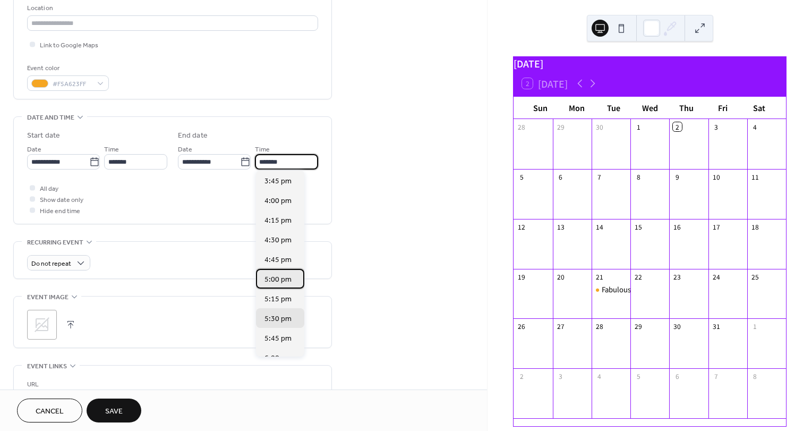
click at [288, 278] on span "5:00 pm" at bounding box center [278, 279] width 27 height 11
type input "*******"
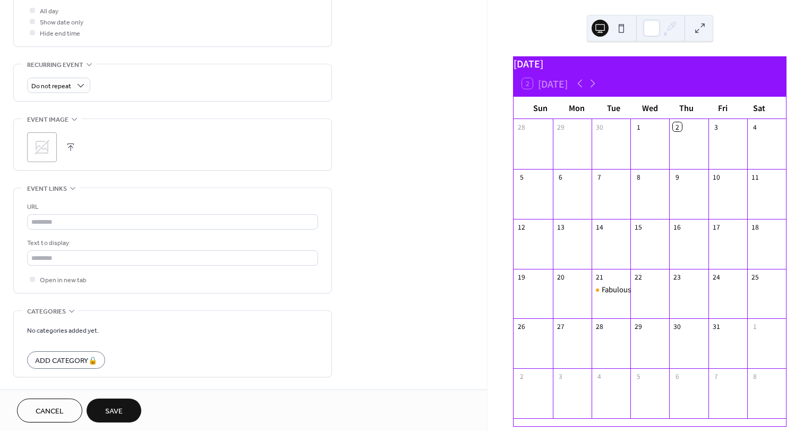
scroll to position [409, 0]
click at [182, 218] on input "text" at bounding box center [172, 219] width 291 height 15
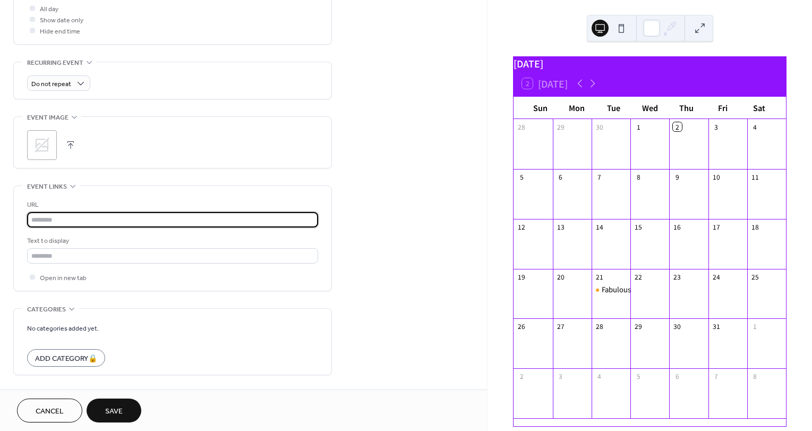
type input "**********"
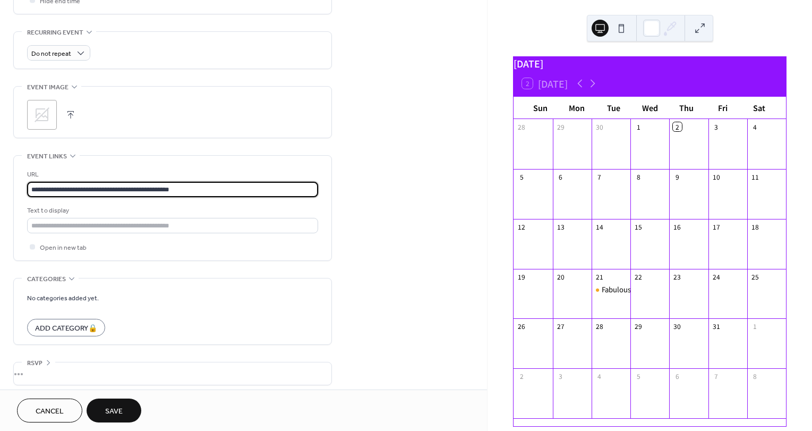
scroll to position [443, 0]
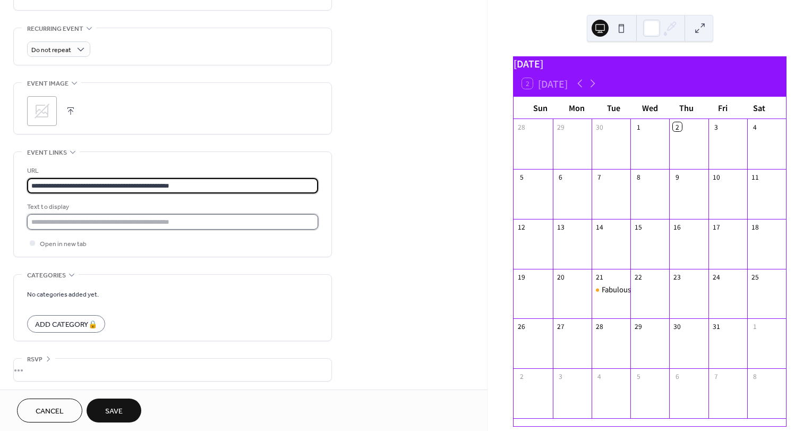
click at [200, 221] on input "text" at bounding box center [172, 221] width 291 height 15
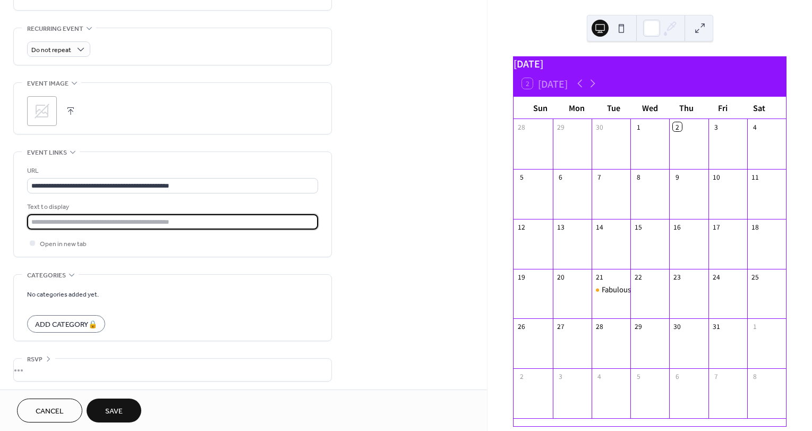
type input "**********"
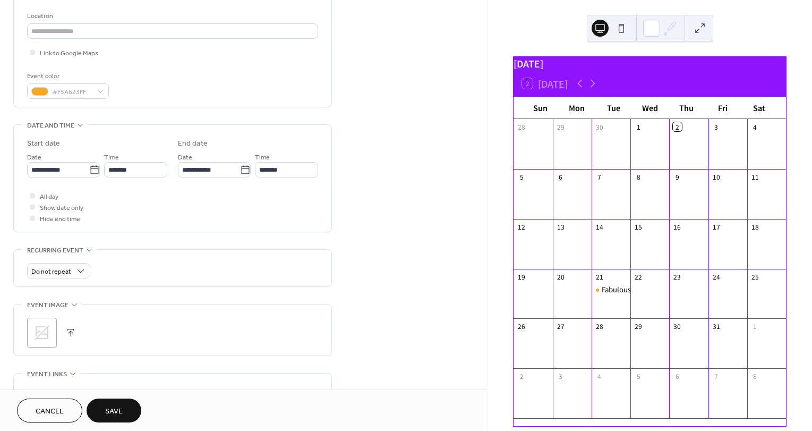
scroll to position [234, 0]
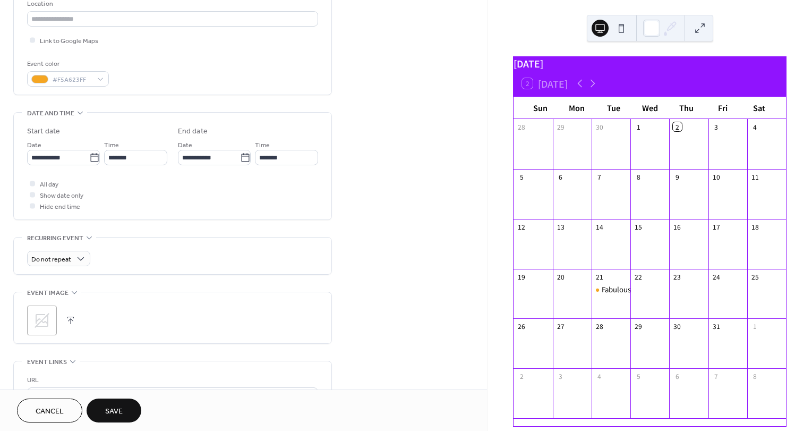
click at [119, 407] on span "Save" at bounding box center [114, 411] width 18 height 11
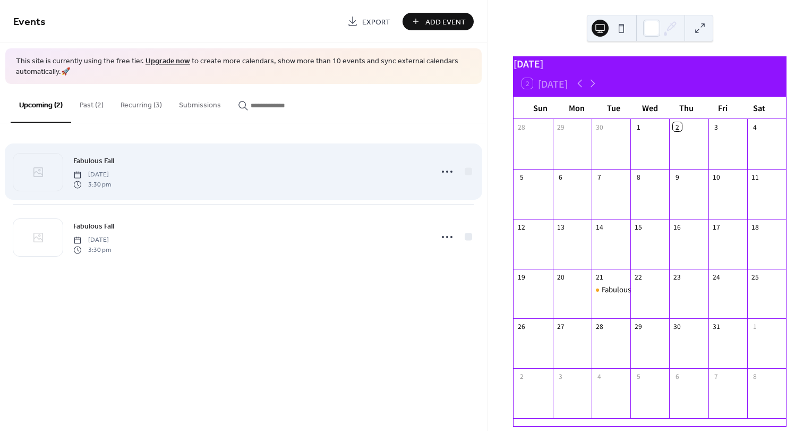
click at [157, 167] on div "Fabulous Fall Tuesday, October 28, 2025 3:30 pm" at bounding box center [249, 172] width 353 height 34
click at [444, 171] on circle at bounding box center [443, 172] width 2 height 2
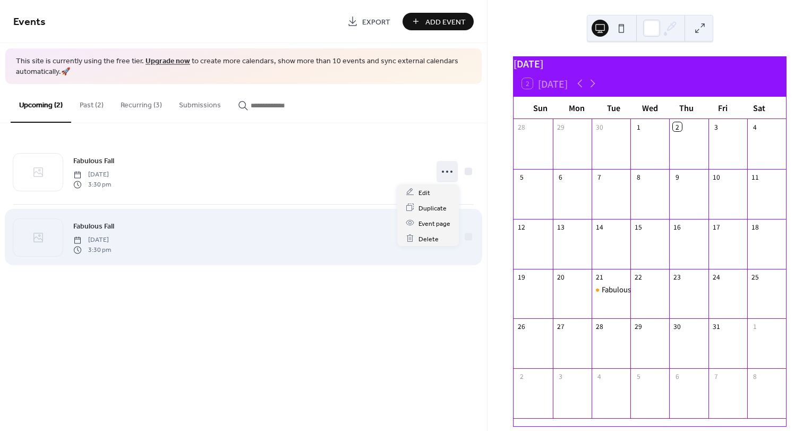
click at [352, 238] on div "Fabulous Fall Tuesday, November 4, 2025 3:30 pm" at bounding box center [249, 237] width 353 height 34
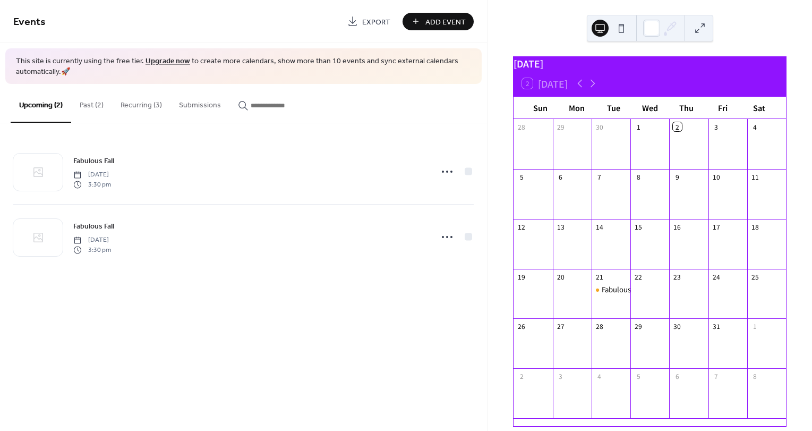
click at [148, 103] on button "Recurring (3)" at bounding box center [141, 103] width 58 height 38
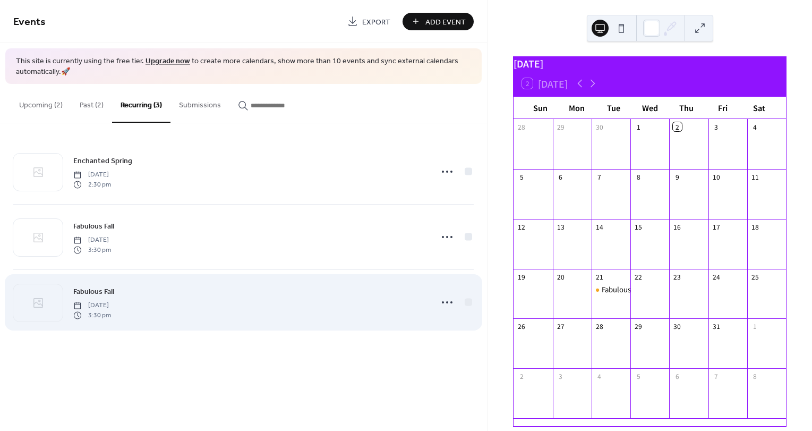
click at [184, 305] on div "Fabulous Fall Tuesday, October 28, 2025 3:30 pm" at bounding box center [249, 302] width 353 height 34
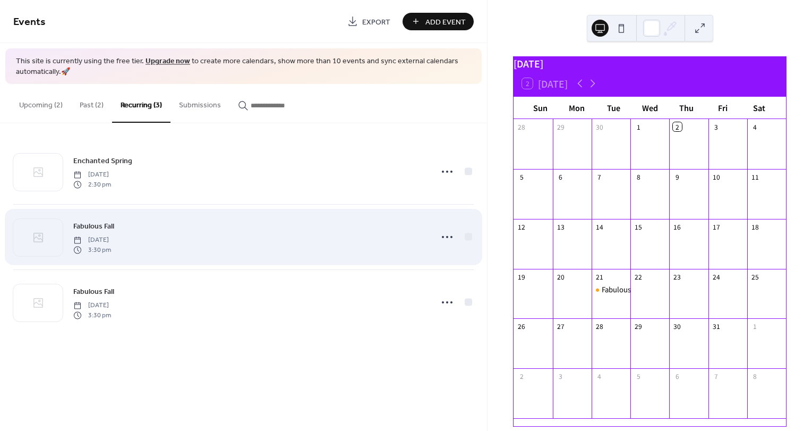
click at [330, 247] on div "Fabulous Fall Tuesday, October 21, 2025 3:30 pm" at bounding box center [249, 237] width 353 height 34
click at [442, 239] on icon at bounding box center [447, 236] width 17 height 17
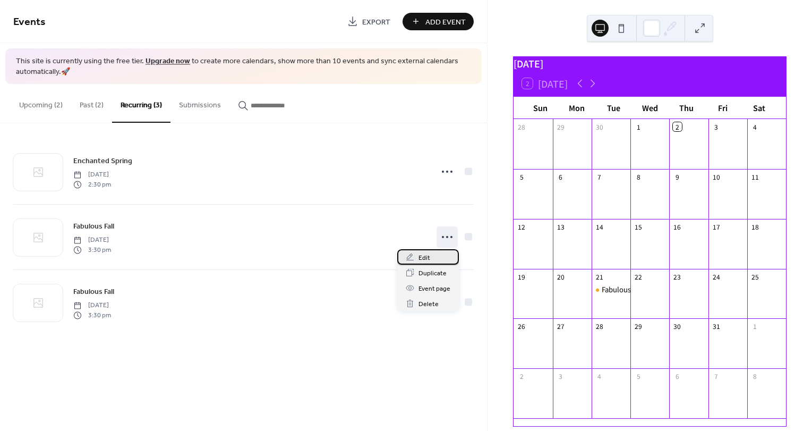
click at [435, 257] on div "Edit" at bounding box center [428, 256] width 62 height 15
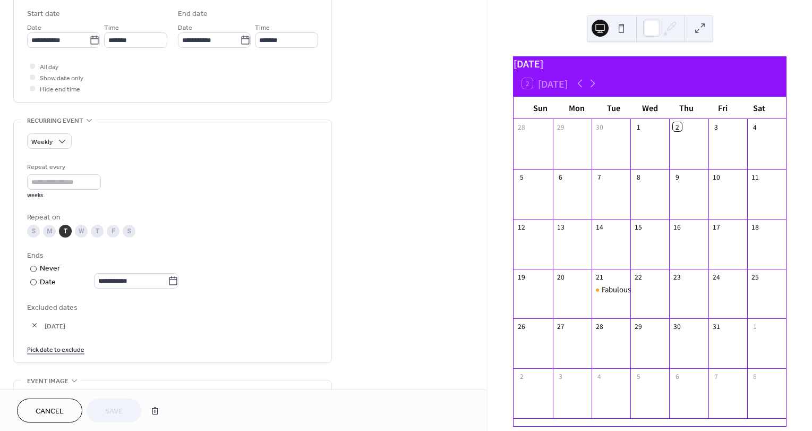
scroll to position [350, 0]
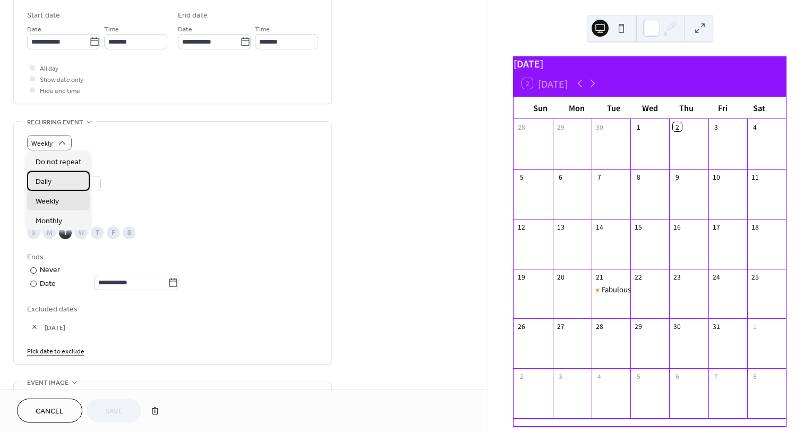
click at [53, 181] on div "Daily" at bounding box center [58, 181] width 63 height 20
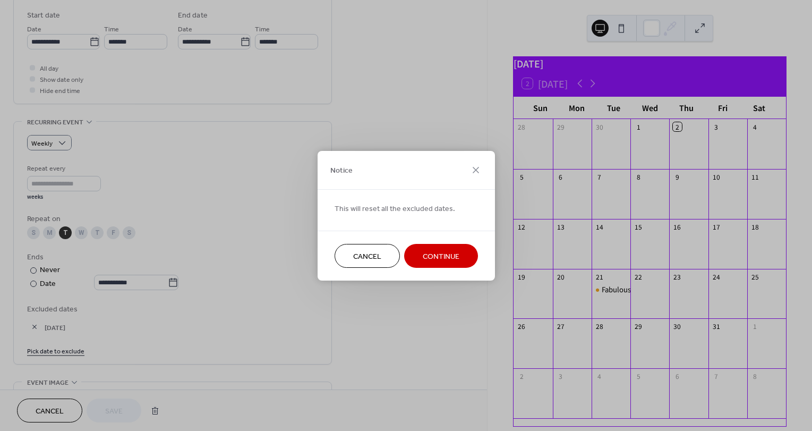
click at [454, 257] on span "Continue" at bounding box center [441, 256] width 37 height 11
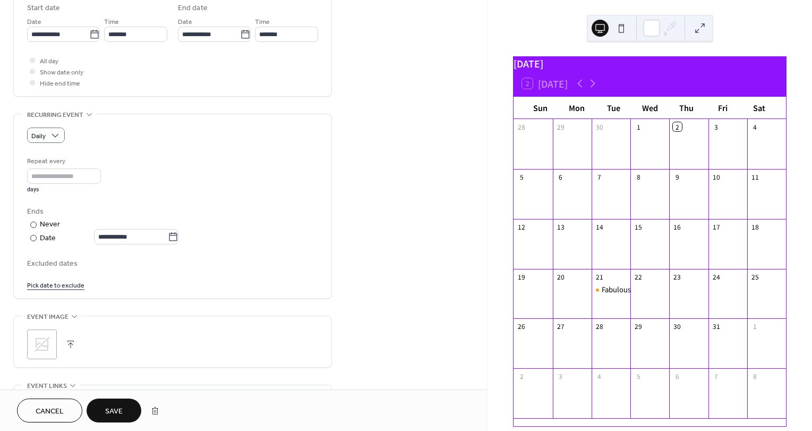
scroll to position [369, 0]
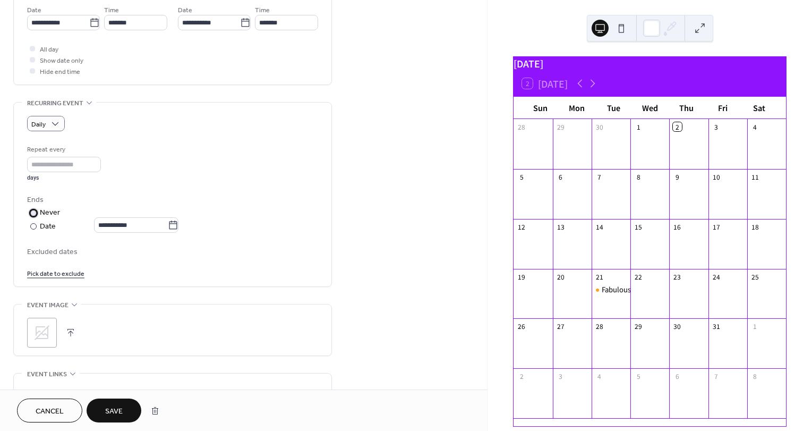
click at [40, 212] on div "Never" at bounding box center [50, 212] width 21 height 11
click at [53, 164] on input "*" at bounding box center [64, 164] width 74 height 15
click at [99, 158] on input "*" at bounding box center [64, 164] width 74 height 15
click at [99, 166] on input "*" at bounding box center [64, 164] width 74 height 15
click at [98, 167] on input "*" at bounding box center [64, 164] width 74 height 15
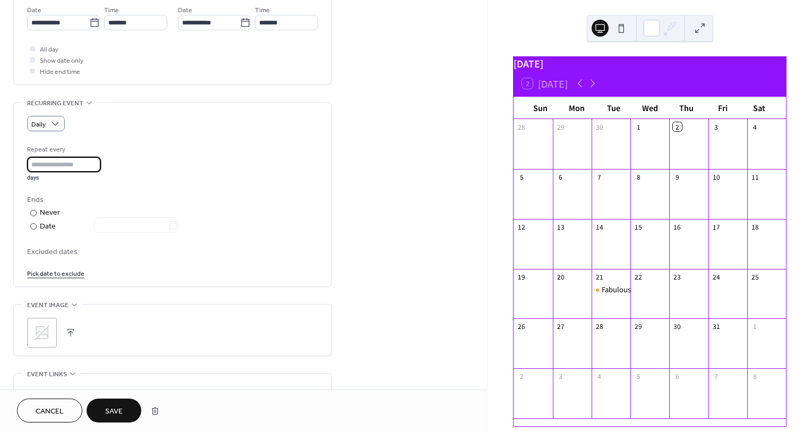
click at [100, 165] on input "*" at bounding box center [64, 164] width 74 height 15
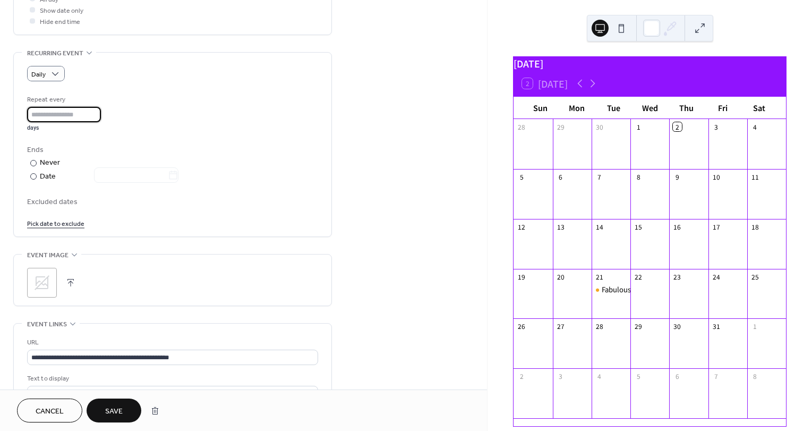
scroll to position [421, 0]
click at [127, 410] on button "Save" at bounding box center [114, 410] width 55 height 24
type input "*"
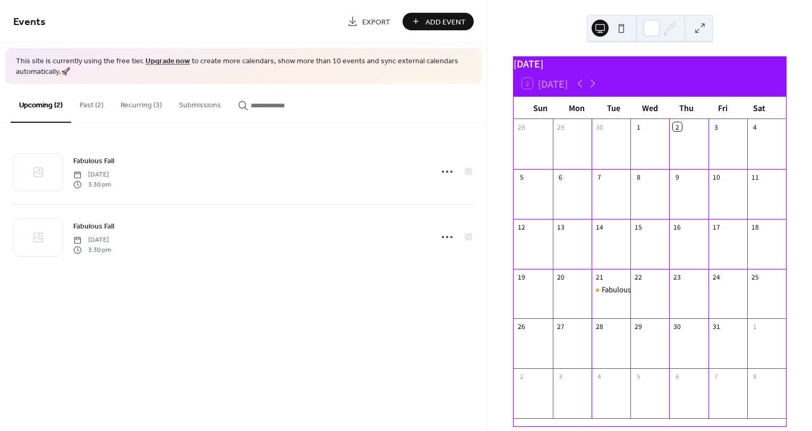
click at [149, 105] on button "Recurring (3)" at bounding box center [141, 103] width 58 height 38
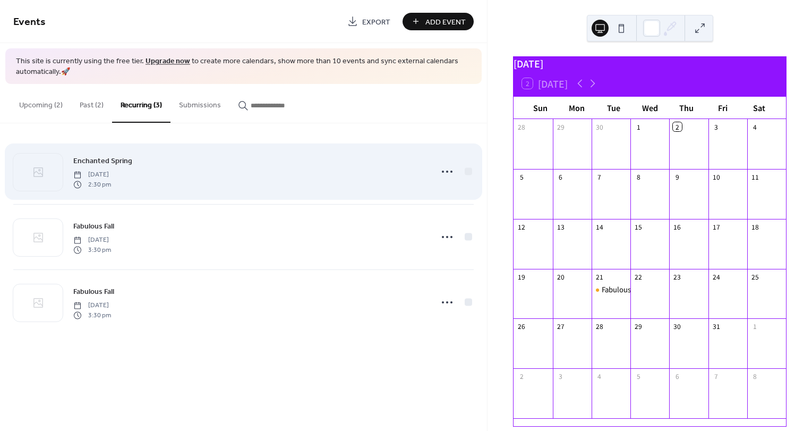
click at [153, 172] on div "Enchanted Spring Tuesday, April 15, 2025 2:30 pm" at bounding box center [249, 172] width 353 height 34
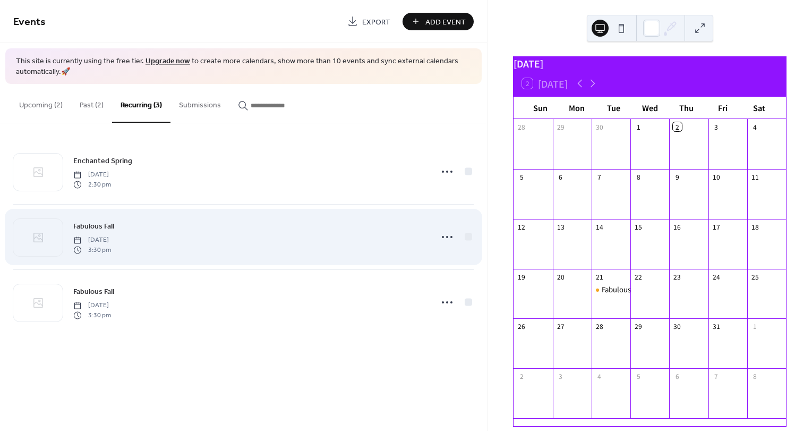
click at [328, 242] on div "Fabulous Fall Tuesday, October 21, 2025 3:30 pm" at bounding box center [249, 237] width 353 height 34
click at [446, 241] on icon at bounding box center [447, 236] width 17 height 17
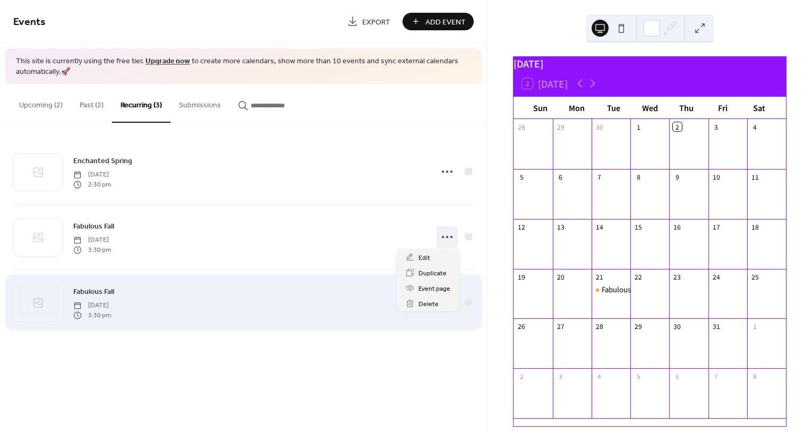
click at [336, 304] on div "Fabulous Fall Tuesday, October 28, 2025 3:30 pm" at bounding box center [249, 302] width 353 height 34
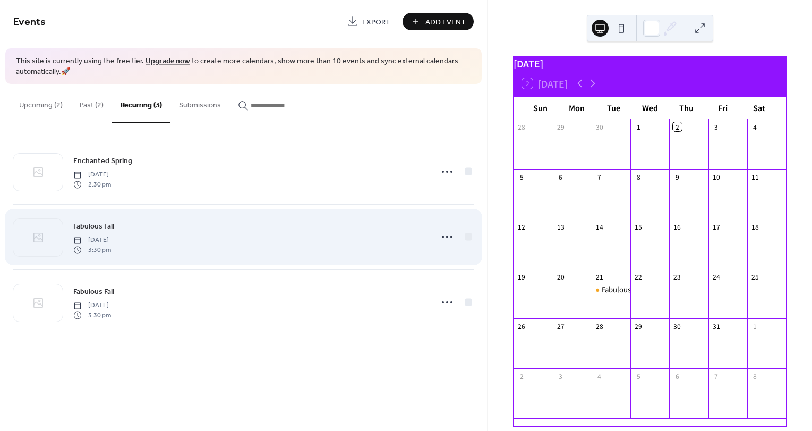
click at [403, 246] on div "Fabulous Fall Tuesday, October 21, 2025 3:30 pm" at bounding box center [249, 237] width 353 height 34
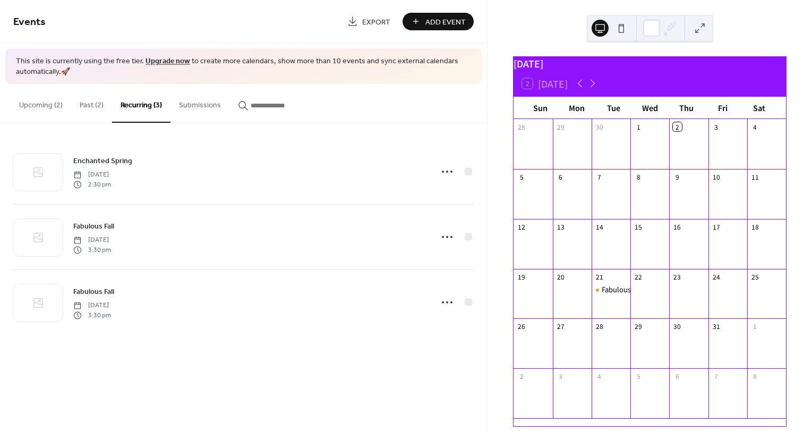
click at [448, 19] on span "Add Event" at bounding box center [446, 21] width 40 height 11
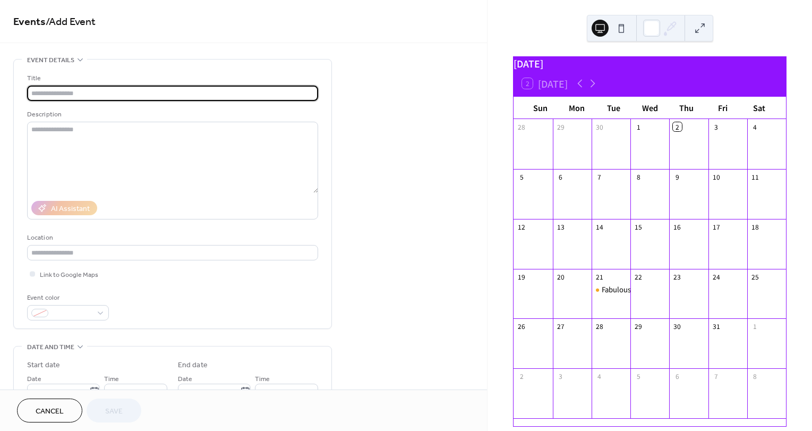
click at [183, 88] on input "text" at bounding box center [172, 93] width 291 height 15
click at [55, 409] on span "Cancel" at bounding box center [50, 411] width 28 height 11
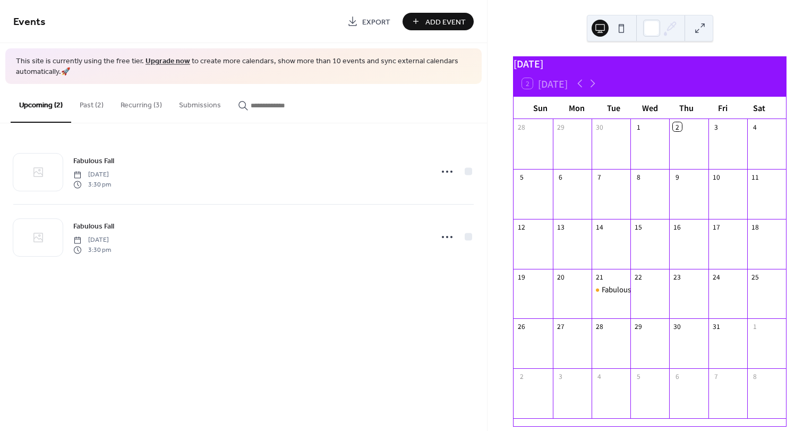
click at [138, 109] on button "Recurring (3)" at bounding box center [141, 103] width 58 height 38
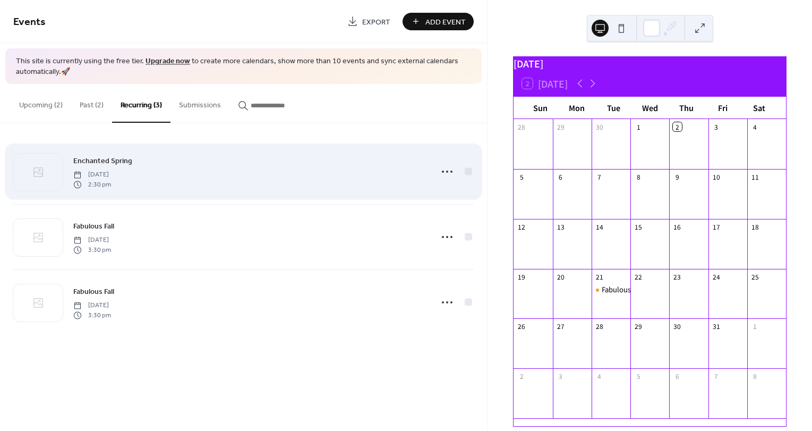
click at [471, 169] on div at bounding box center [468, 171] width 7 height 7
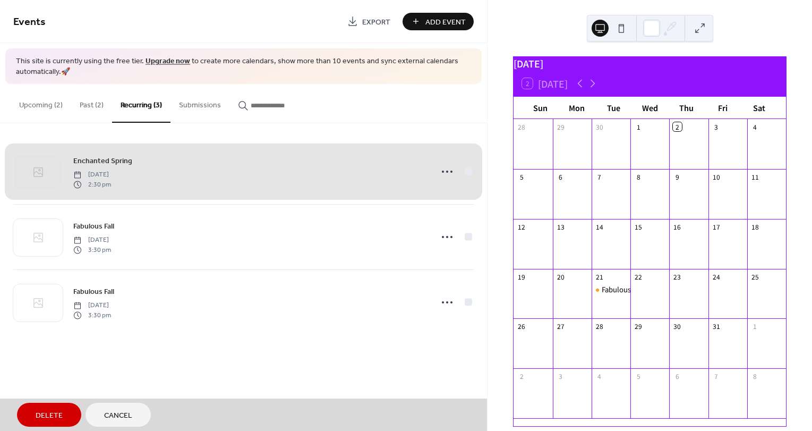
click at [53, 417] on span "Delete" at bounding box center [49, 415] width 27 height 11
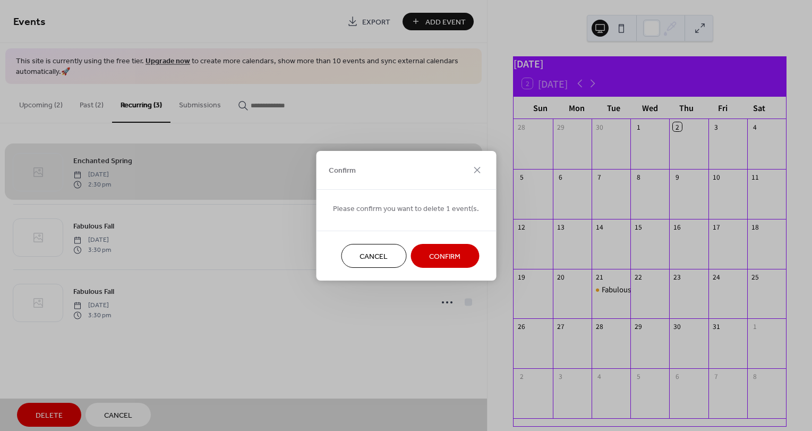
click at [449, 254] on span "Confirm" at bounding box center [444, 256] width 31 height 11
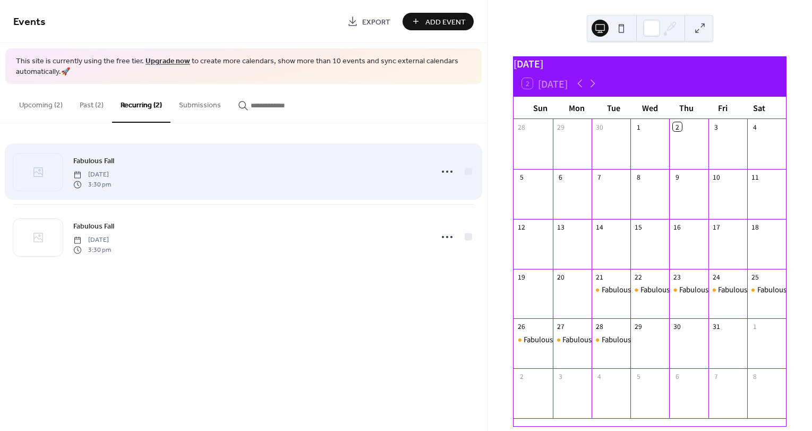
click at [111, 173] on span "[DATE]" at bounding box center [92, 175] width 38 height 10
click at [443, 167] on icon at bounding box center [447, 171] width 17 height 17
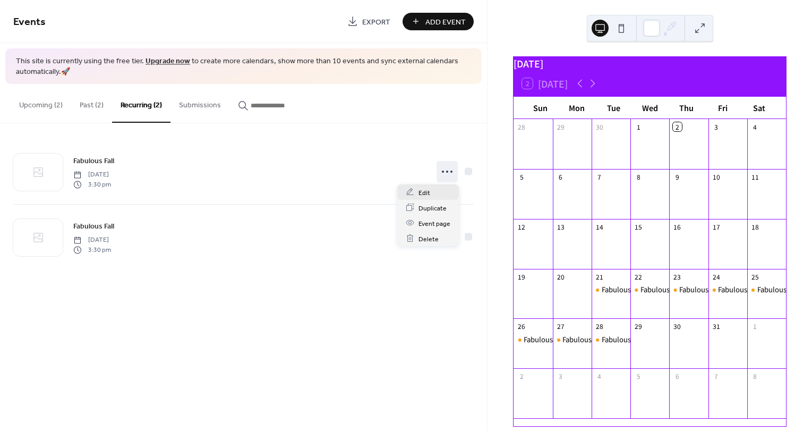
click at [432, 186] on div "Edit" at bounding box center [428, 191] width 62 height 15
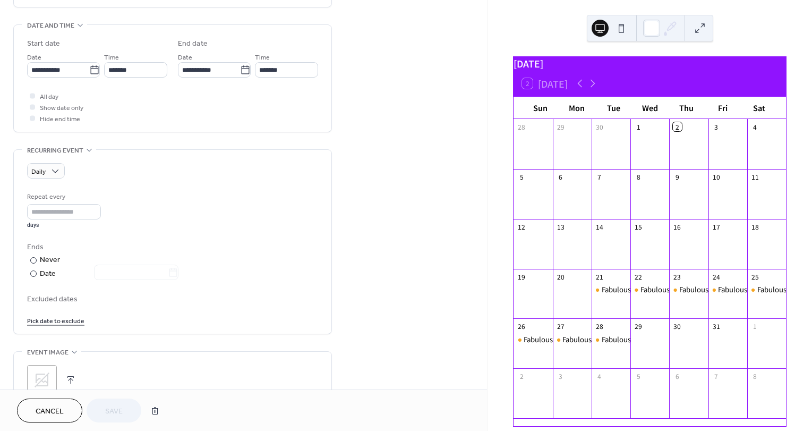
scroll to position [322, 0]
click at [61, 227] on div "Weekly" at bounding box center [58, 228] width 63 height 20
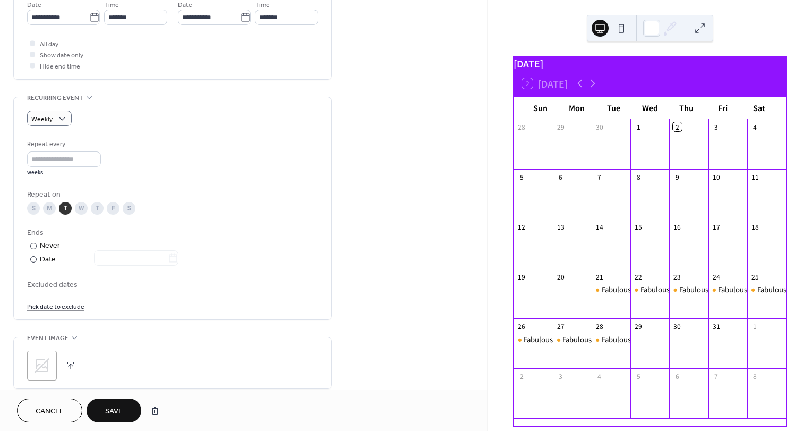
scroll to position [381, 0]
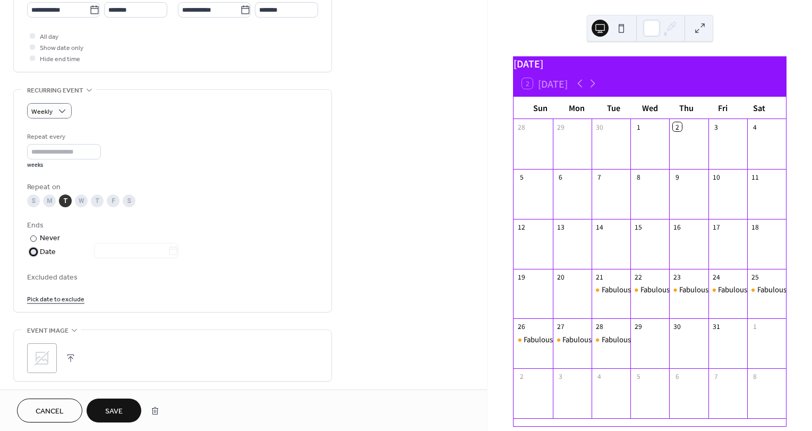
click at [46, 253] on div "Date" at bounding box center [109, 252] width 139 height 12
click at [128, 247] on input "text" at bounding box center [131, 250] width 74 height 15
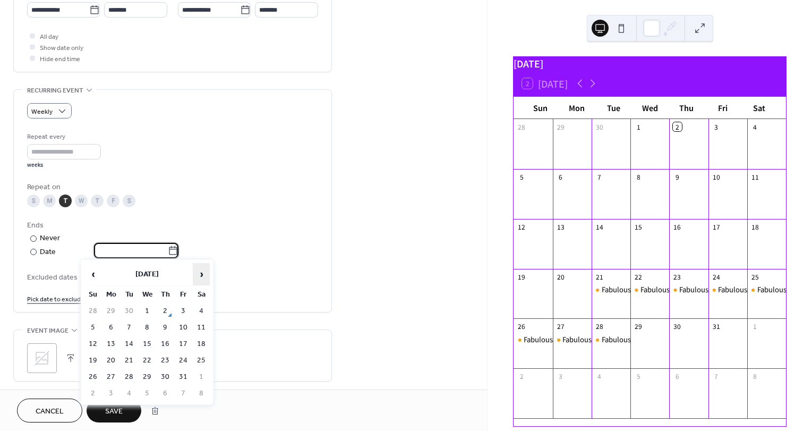
click at [205, 269] on span "›" at bounding box center [201, 274] width 16 height 21
click at [205, 271] on span "›" at bounding box center [201, 274] width 16 height 21
click at [206, 270] on span "›" at bounding box center [201, 274] width 16 height 21
click at [97, 275] on span "‹" at bounding box center [93, 274] width 16 height 21
click at [134, 327] on td "9" at bounding box center [129, 327] width 17 height 15
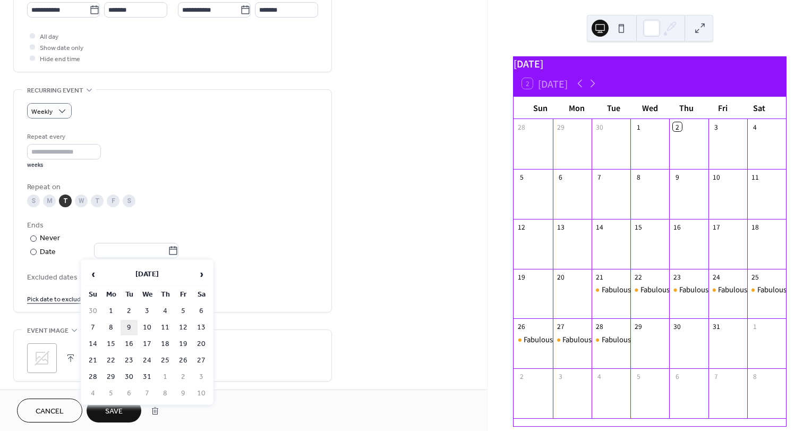
type input "**********"
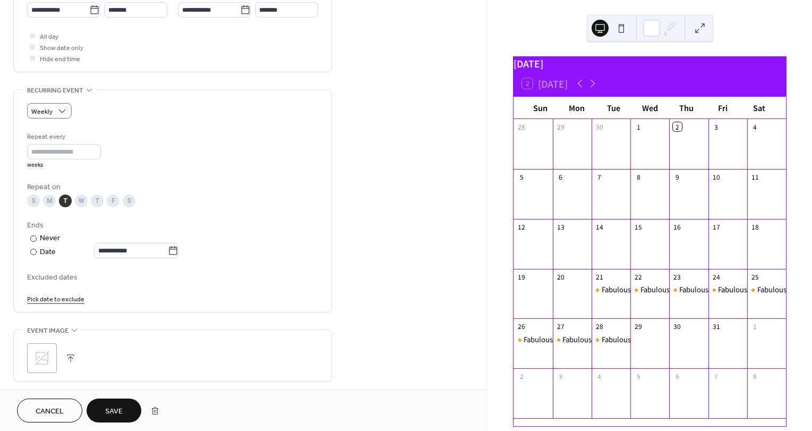
click at [77, 301] on link "Pick date to exclude" at bounding box center [55, 298] width 57 height 11
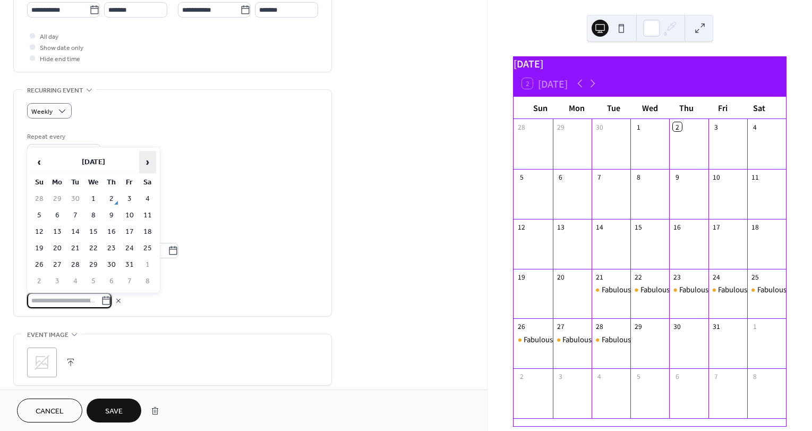
click at [154, 159] on span "›" at bounding box center [148, 161] width 16 height 21
click at [81, 228] on td "11" at bounding box center [75, 231] width 17 height 15
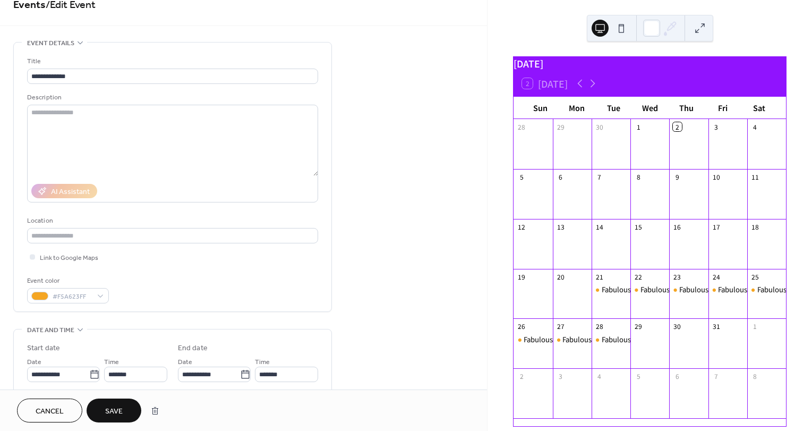
scroll to position [0, 0]
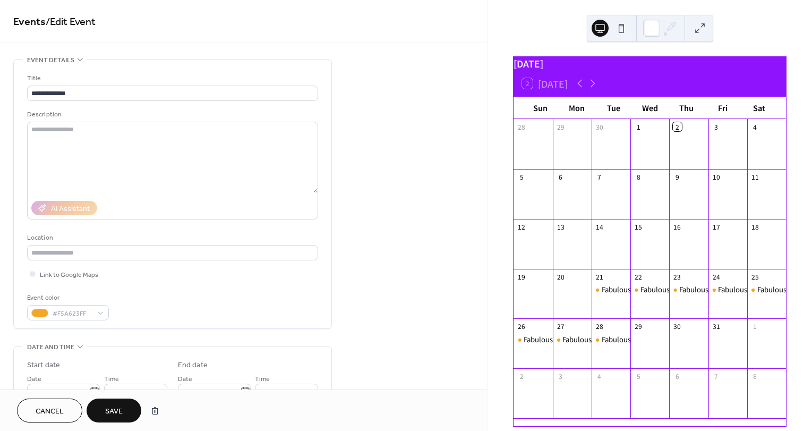
click at [127, 411] on button "Save" at bounding box center [114, 410] width 55 height 24
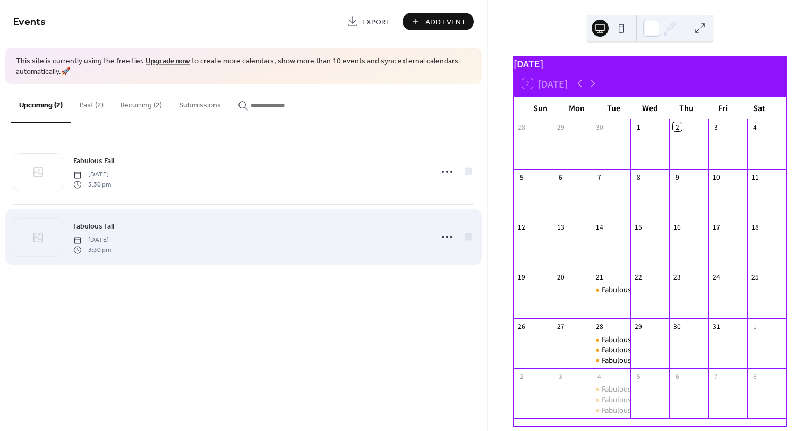
click at [467, 239] on div at bounding box center [468, 236] width 7 height 7
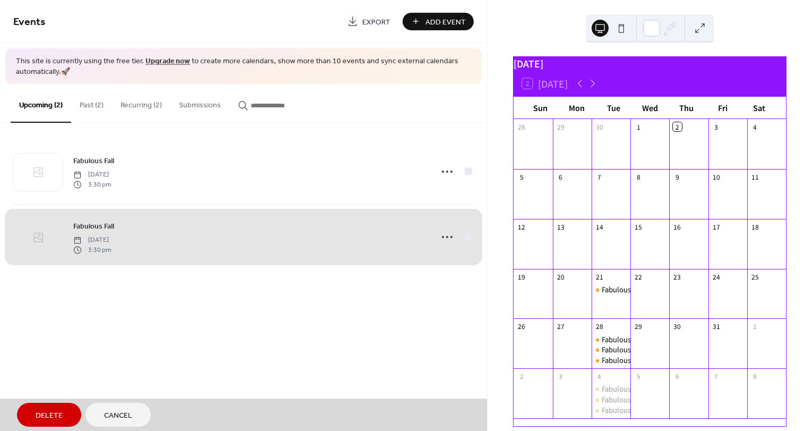
click at [451, 237] on div "Fabulous Fall Tuesday, November 4, 2025 3:30 pm" at bounding box center [243, 236] width 461 height 65
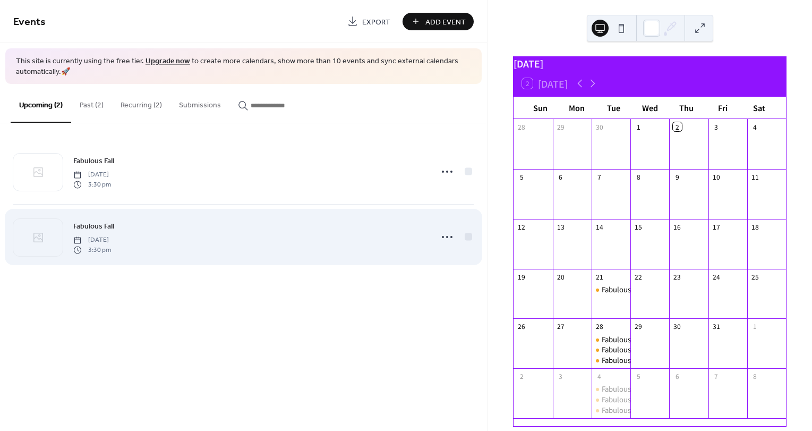
click at [469, 236] on div at bounding box center [468, 236] width 7 height 7
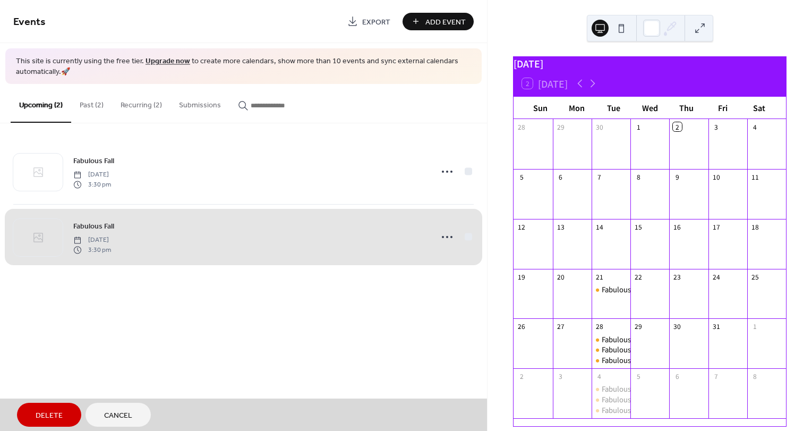
click at [58, 423] on button "Delete" at bounding box center [49, 415] width 64 height 24
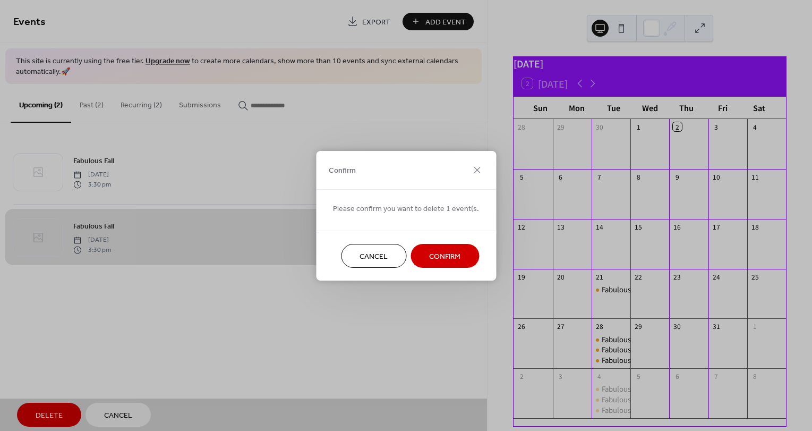
click at [453, 254] on span "Confirm" at bounding box center [444, 256] width 31 height 11
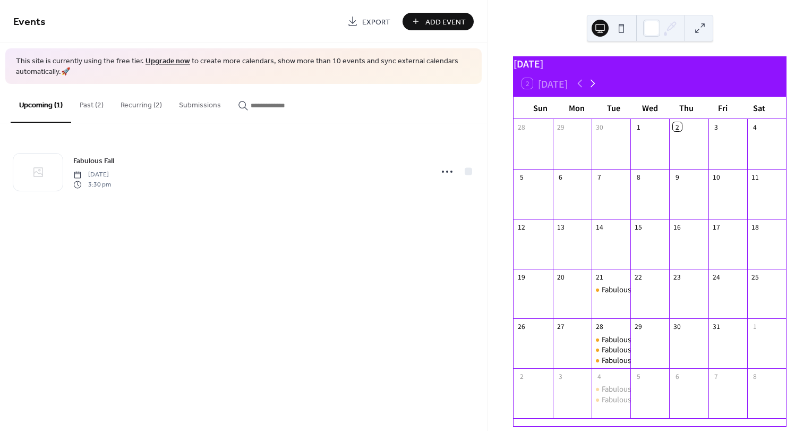
click at [594, 90] on icon at bounding box center [593, 83] width 13 height 13
click at [596, 90] on icon at bounding box center [593, 83] width 13 height 13
click at [578, 90] on icon at bounding box center [580, 83] width 13 height 13
click at [579, 90] on icon at bounding box center [580, 83] width 13 height 13
click at [92, 102] on button "Past (2)" at bounding box center [91, 103] width 41 height 38
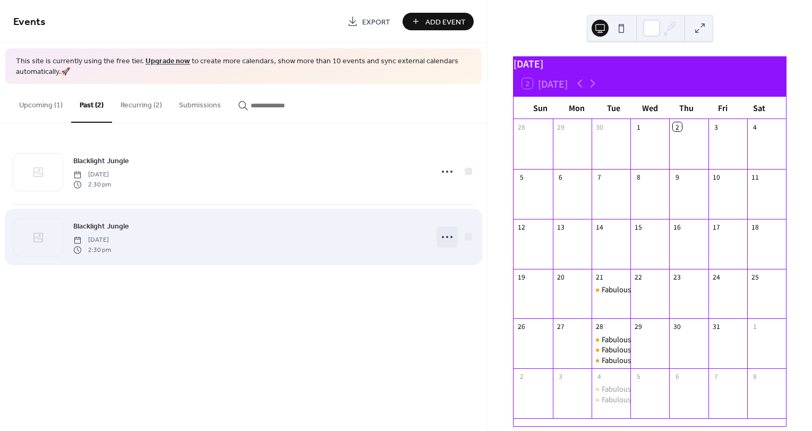
click at [446, 237] on icon at bounding box center [447, 236] width 17 height 17
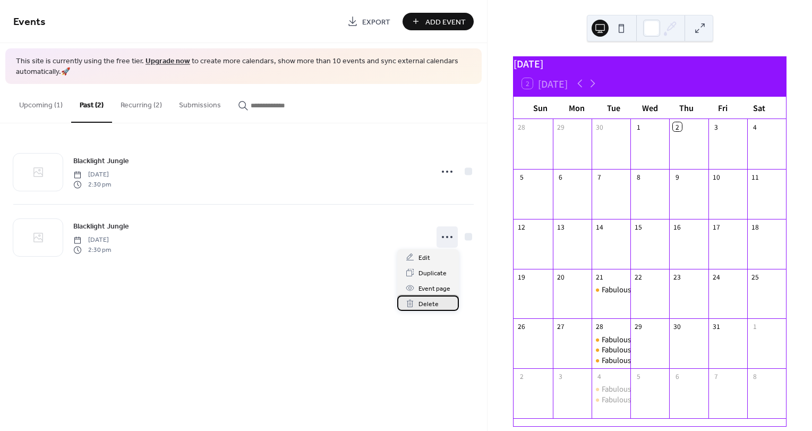
click at [434, 305] on span "Delete" at bounding box center [429, 304] width 20 height 11
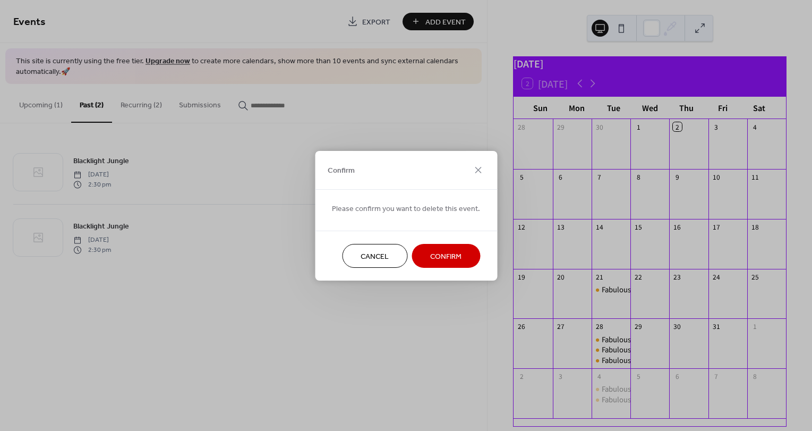
click at [452, 257] on span "Confirm" at bounding box center [445, 256] width 31 height 11
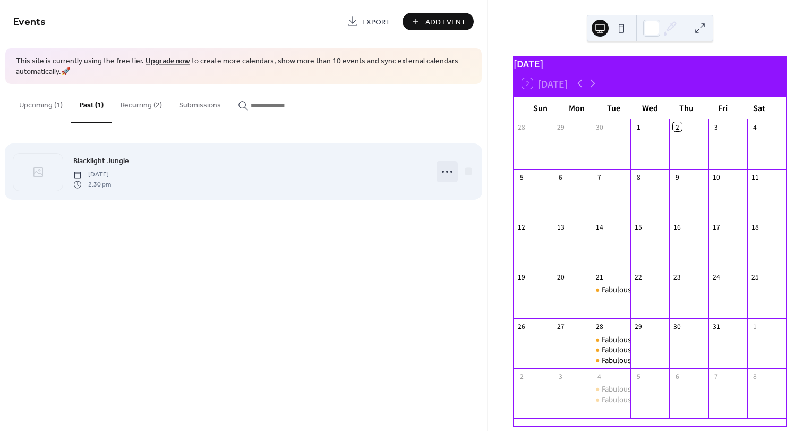
click at [443, 171] on circle at bounding box center [443, 172] width 2 height 2
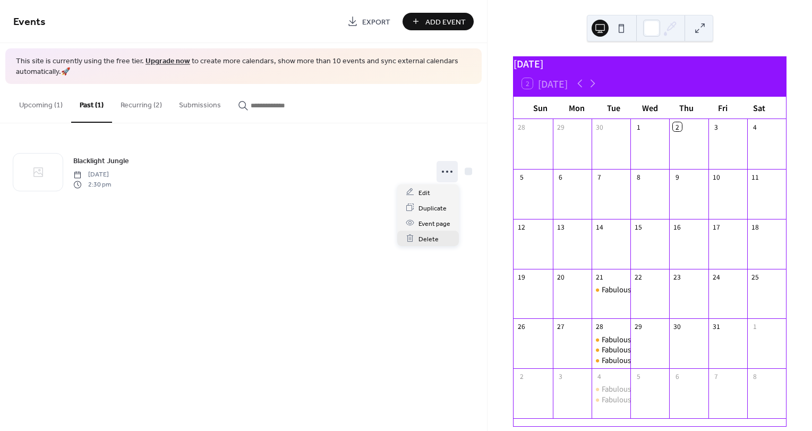
click at [436, 241] on span "Delete" at bounding box center [429, 238] width 20 height 11
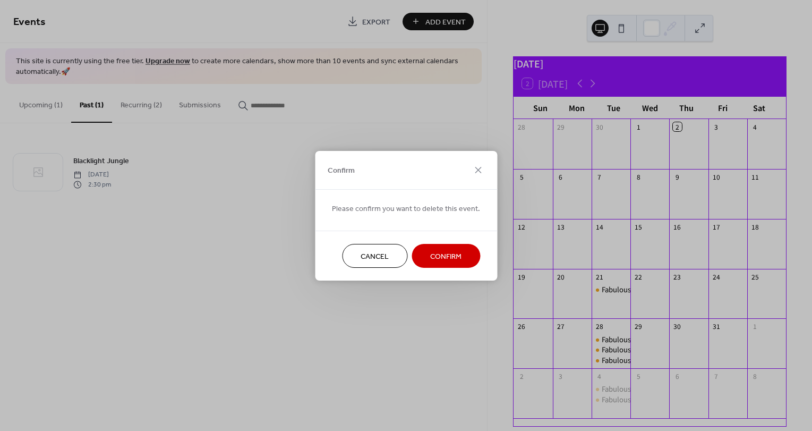
click at [447, 261] on span "Confirm" at bounding box center [445, 256] width 31 height 11
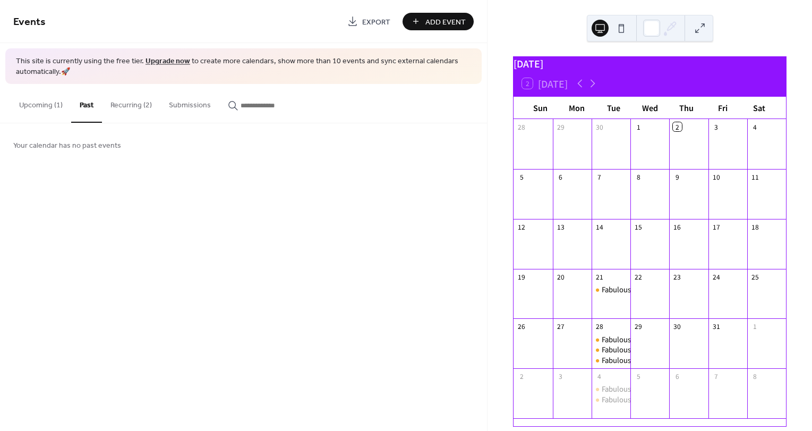
click at [131, 101] on button "Recurring (2)" at bounding box center [131, 103] width 58 height 38
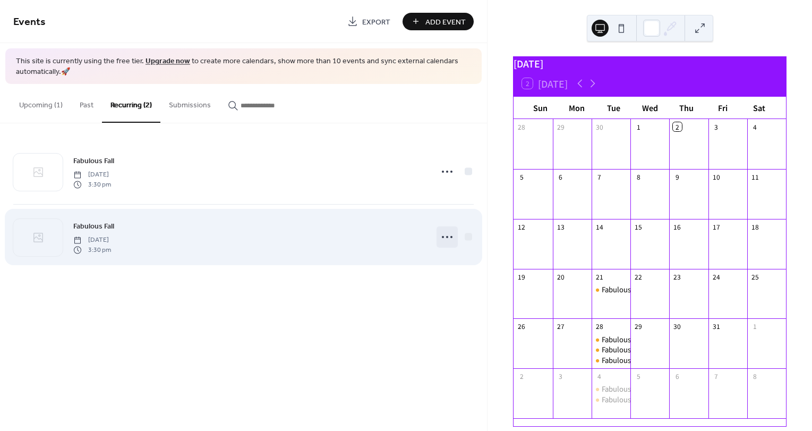
click at [445, 236] on icon at bounding box center [447, 236] width 17 height 17
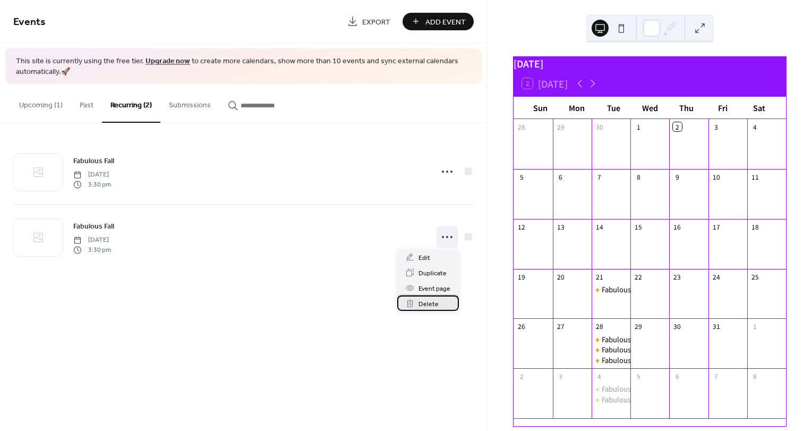
click at [431, 307] on span "Delete" at bounding box center [429, 304] width 20 height 11
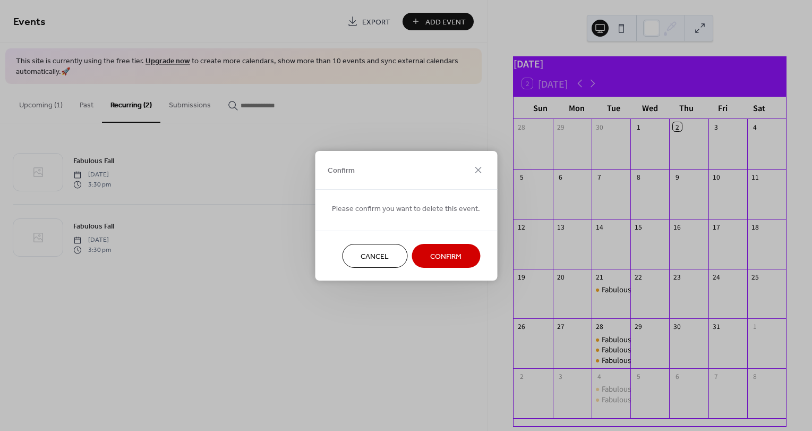
click at [453, 257] on span "Confirm" at bounding box center [445, 256] width 31 height 11
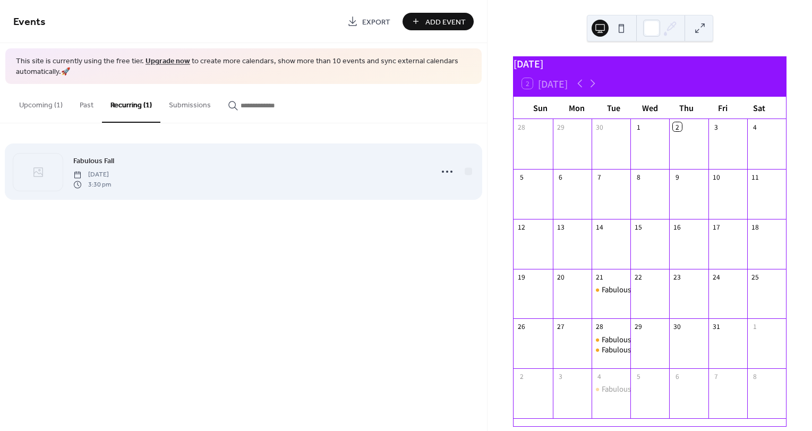
click at [111, 177] on span "[DATE]" at bounding box center [92, 175] width 38 height 10
click at [448, 169] on icon at bounding box center [447, 171] width 17 height 17
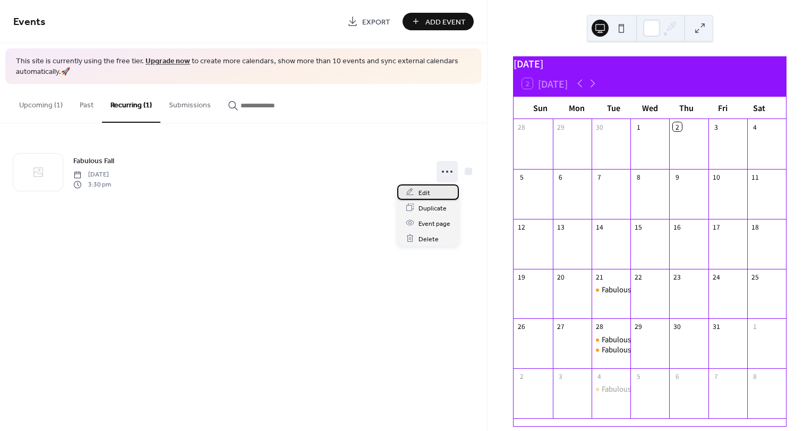
click at [424, 193] on span "Edit" at bounding box center [425, 192] width 12 height 11
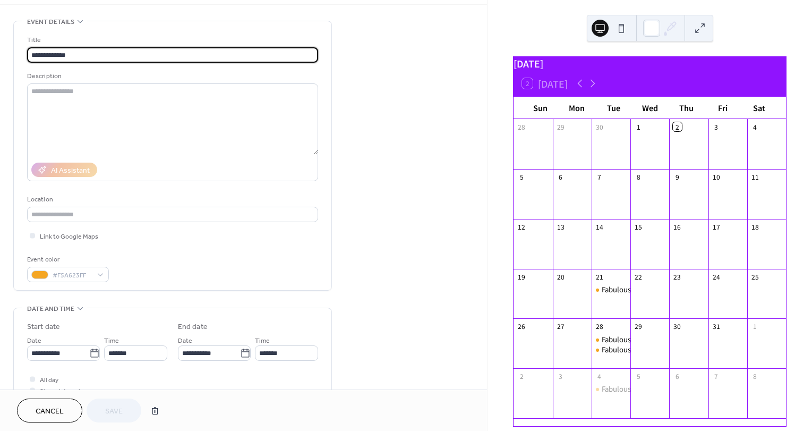
scroll to position [14, 0]
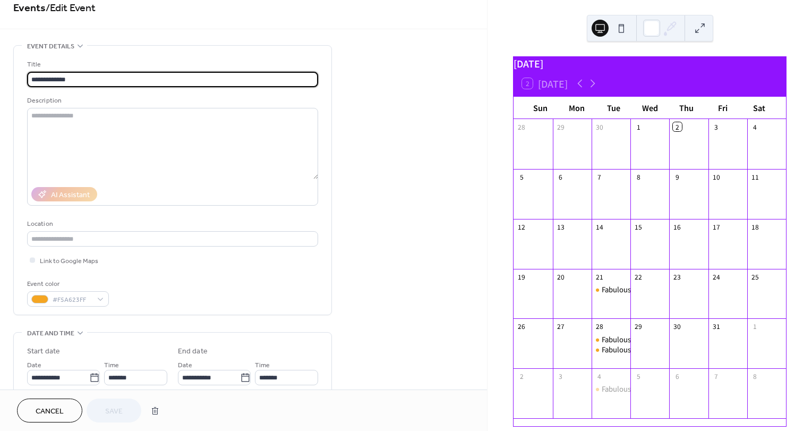
click at [150, 81] on input "**********" at bounding box center [172, 79] width 291 height 15
type input "*"
click at [117, 413] on span "Save" at bounding box center [114, 411] width 18 height 11
type input "**********"
click at [119, 417] on span "Save" at bounding box center [114, 411] width 18 height 11
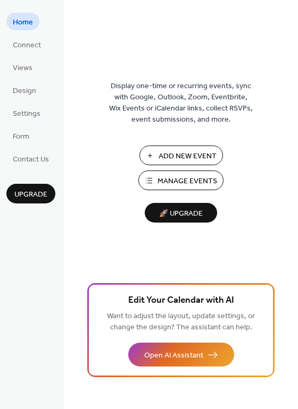
click at [184, 182] on span "Manage Events" at bounding box center [187, 181] width 60 height 11
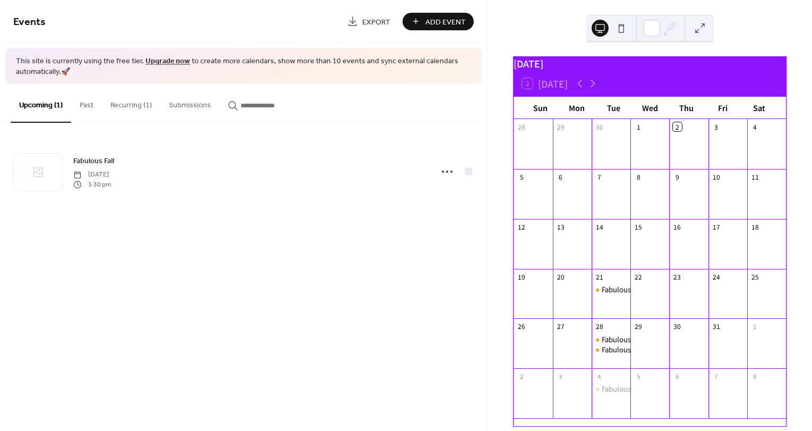
click at [129, 103] on button "Recurring (1)" at bounding box center [131, 103] width 58 height 38
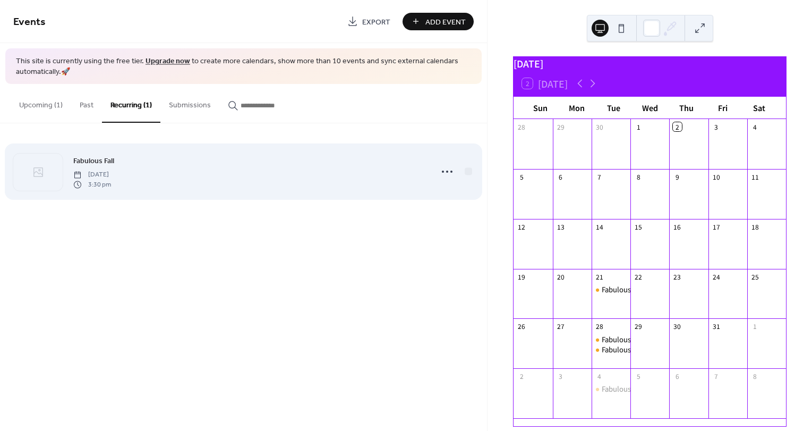
click at [111, 173] on span "[DATE]" at bounding box center [92, 175] width 38 height 10
click at [443, 171] on circle at bounding box center [443, 172] width 2 height 2
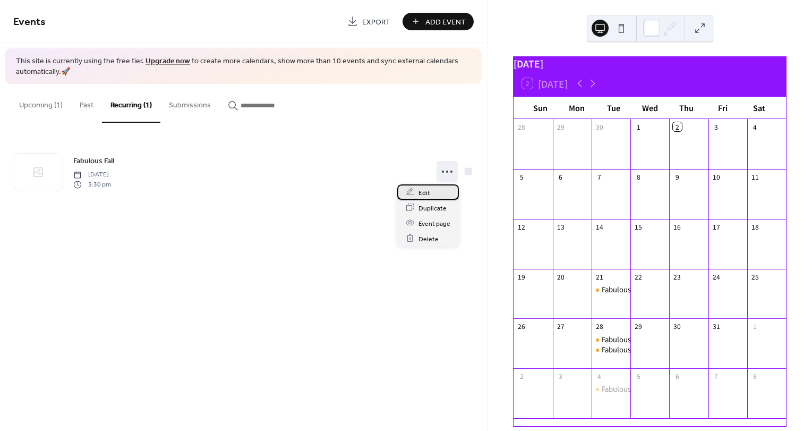
click at [422, 184] on div "Edit" at bounding box center [428, 191] width 62 height 15
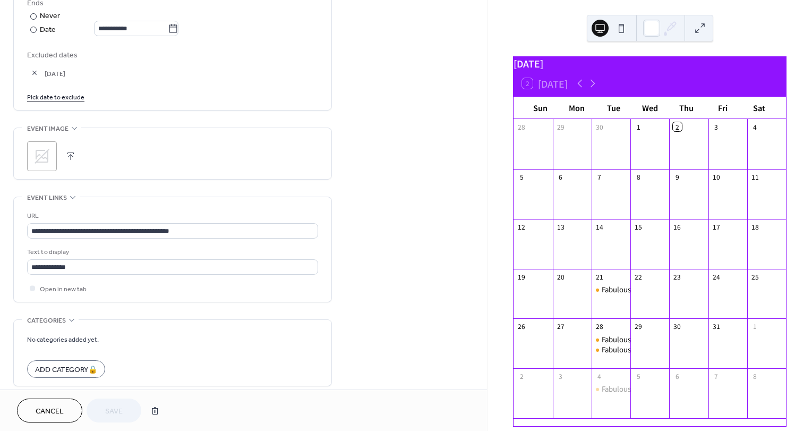
scroll to position [649, 0]
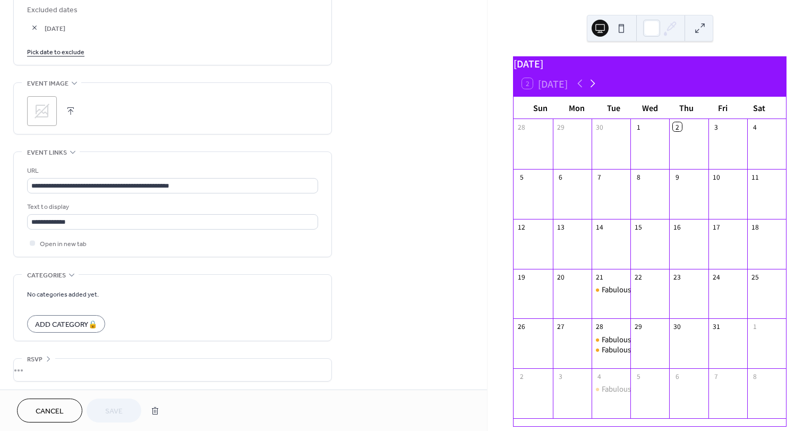
click at [590, 84] on icon at bounding box center [593, 83] width 13 height 13
click at [593, 89] on icon at bounding box center [593, 83] width 13 height 13
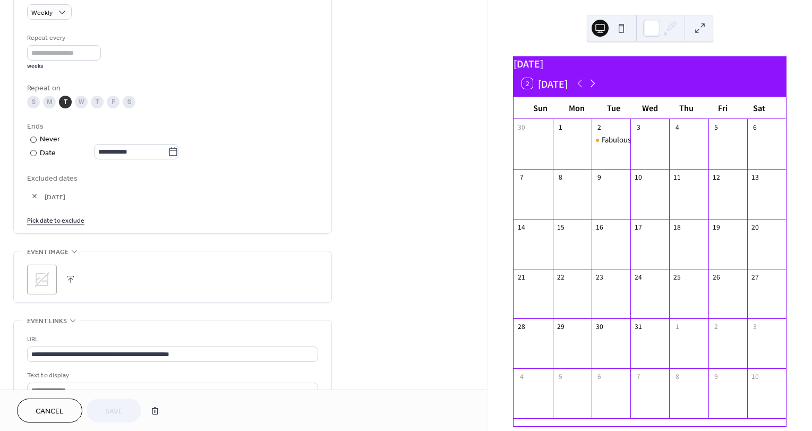
scroll to position [479, 0]
click at [179, 152] on icon at bounding box center [173, 153] width 11 height 11
click at [168, 152] on input "**********" at bounding box center [131, 152] width 74 height 15
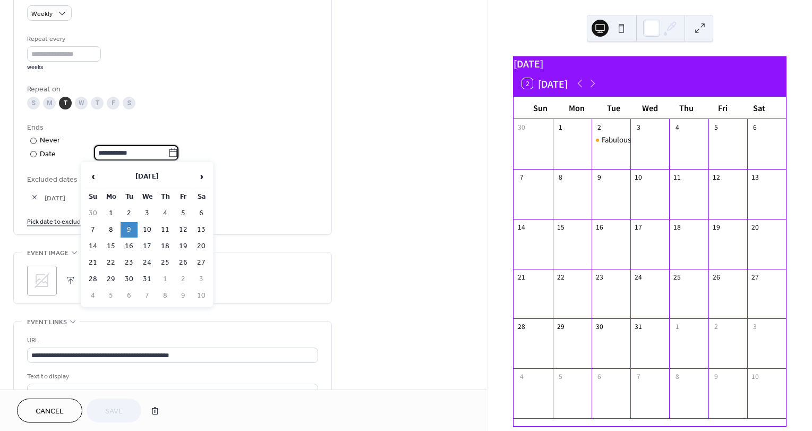
click at [136, 228] on td "9" at bounding box center [129, 229] width 17 height 15
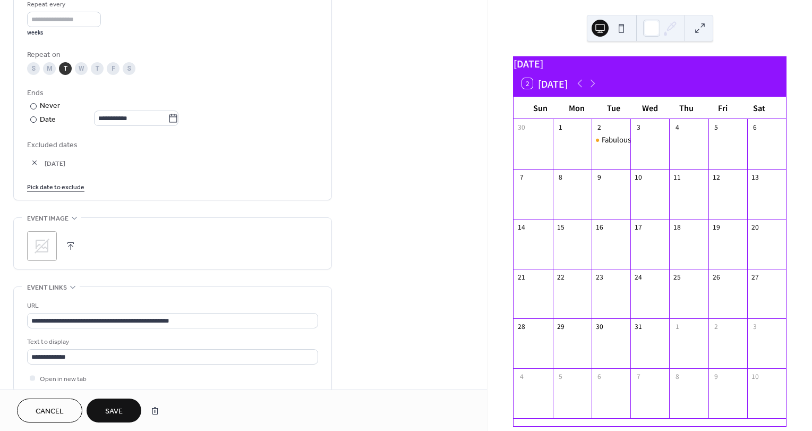
scroll to position [515, 0]
click at [180, 106] on label "​ Never" at bounding box center [104, 104] width 154 height 11
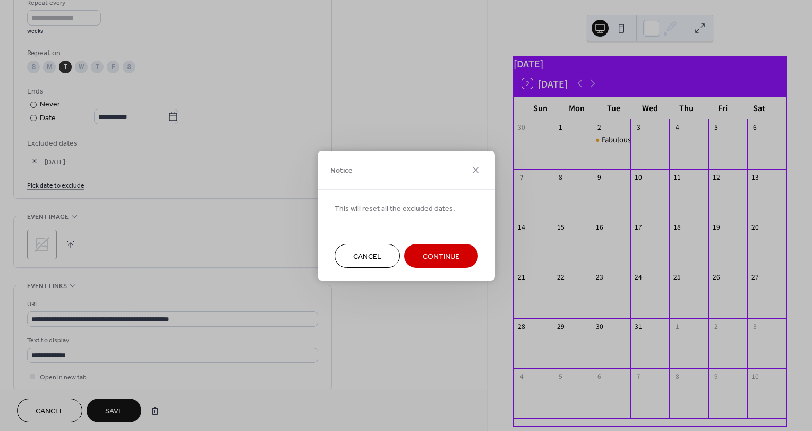
click at [132, 114] on div "Notice This will reset all the excluded dates. Cancel Continue" at bounding box center [406, 215] width 812 height 431
click at [490, 173] on div "Notice" at bounding box center [406, 170] width 177 height 39
click at [476, 172] on icon at bounding box center [476, 170] width 13 height 13
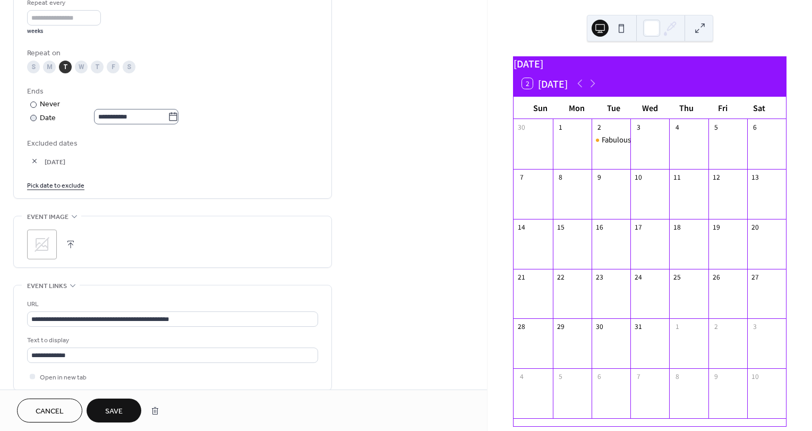
click at [177, 117] on icon at bounding box center [173, 117] width 11 height 11
click at [168, 117] on input "**********" at bounding box center [131, 116] width 74 height 15
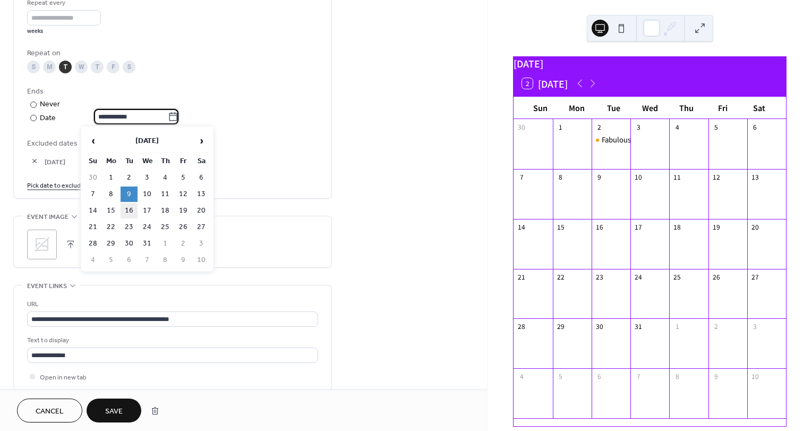
click at [135, 206] on td "16" at bounding box center [129, 210] width 17 height 15
type input "**********"
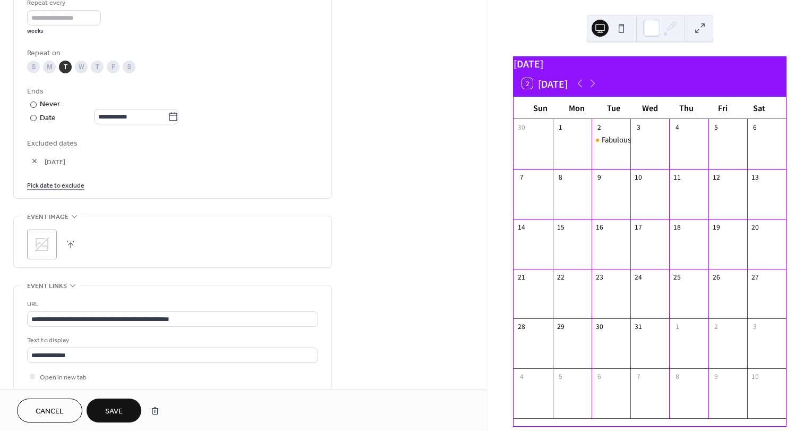
click at [124, 409] on button "Save" at bounding box center [114, 410] width 55 height 24
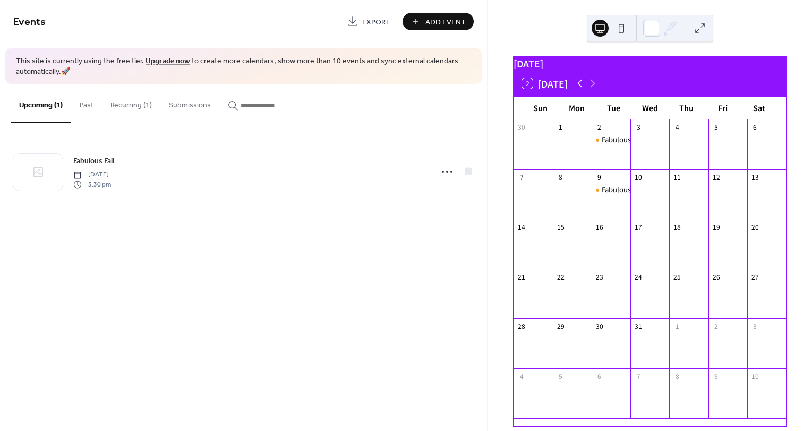
click at [578, 87] on icon at bounding box center [580, 83] width 13 height 13
click at [579, 88] on icon at bounding box center [580, 84] width 5 height 8
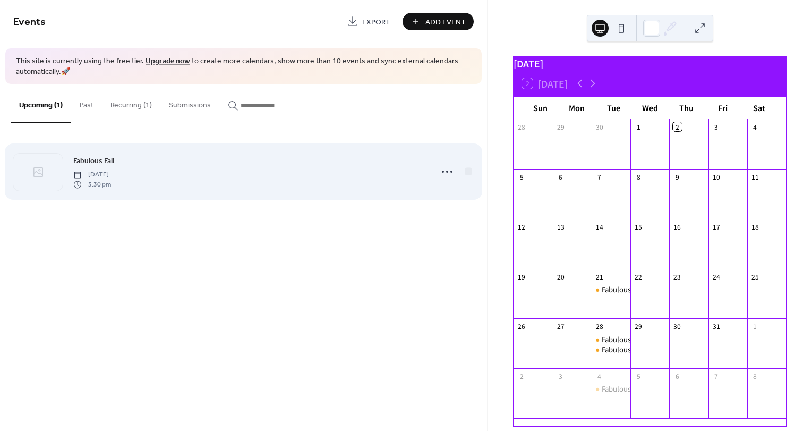
click at [111, 180] on span "3:30 pm" at bounding box center [92, 185] width 38 height 10
click at [438, 176] on div at bounding box center [447, 171] width 21 height 21
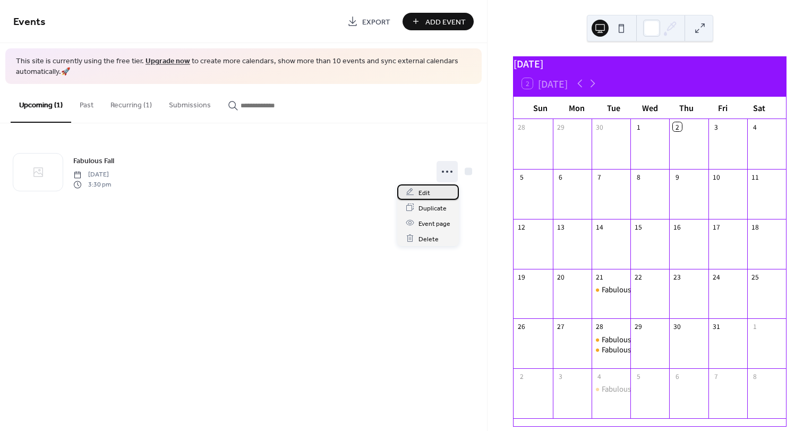
click at [429, 187] on span "Edit" at bounding box center [425, 192] width 12 height 11
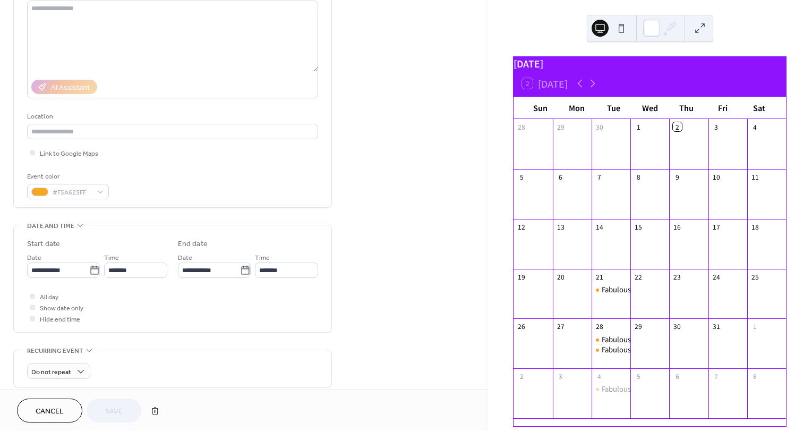
scroll to position [124, 0]
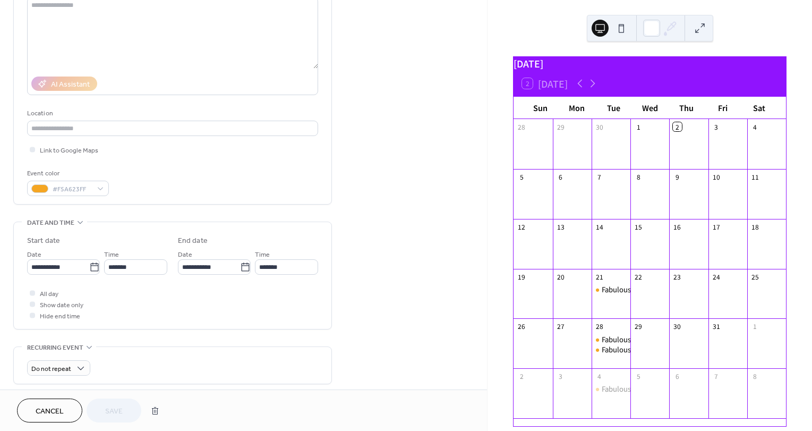
click at [58, 413] on span "Cancel" at bounding box center [50, 411] width 28 height 11
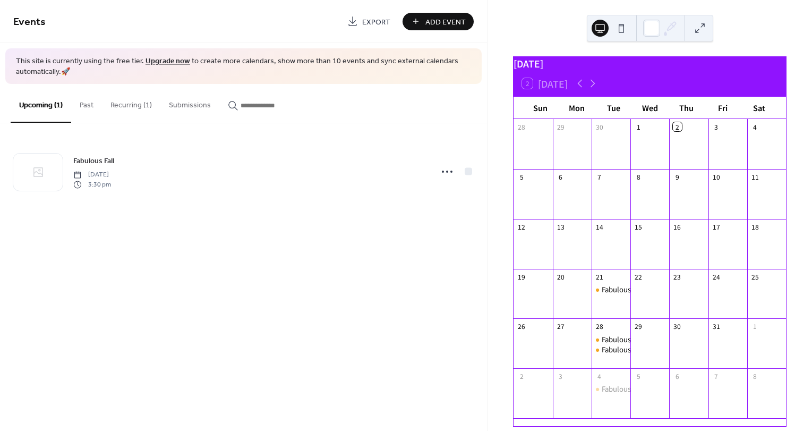
click at [135, 104] on button "Recurring (1)" at bounding box center [131, 103] width 58 height 38
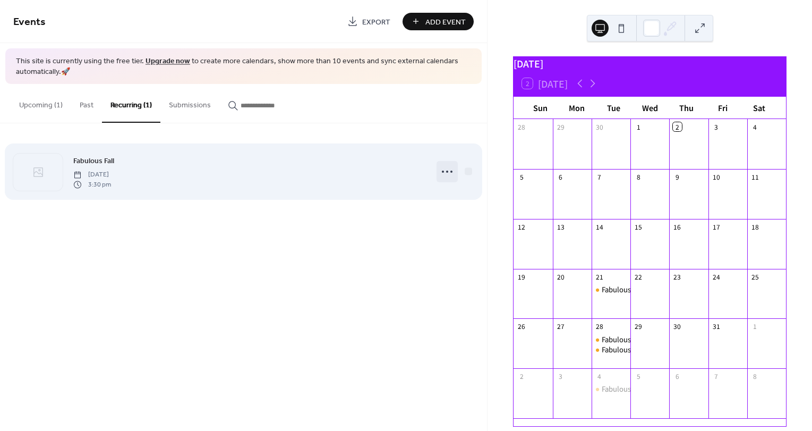
click at [438, 173] on div at bounding box center [447, 171] width 21 height 21
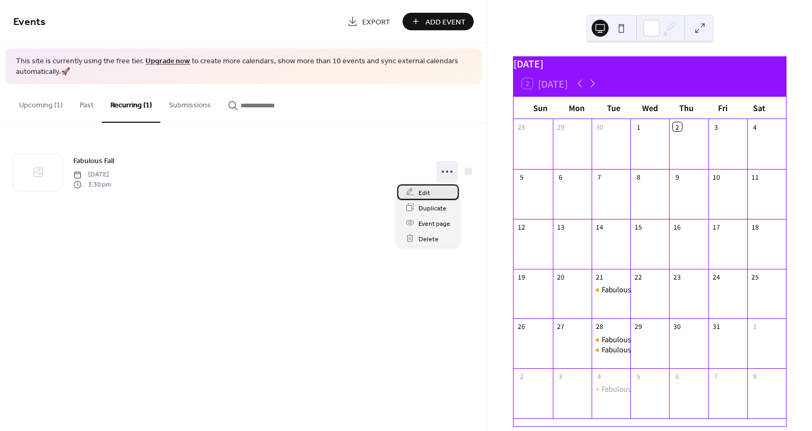
click at [427, 188] on span "Edit" at bounding box center [425, 192] width 12 height 11
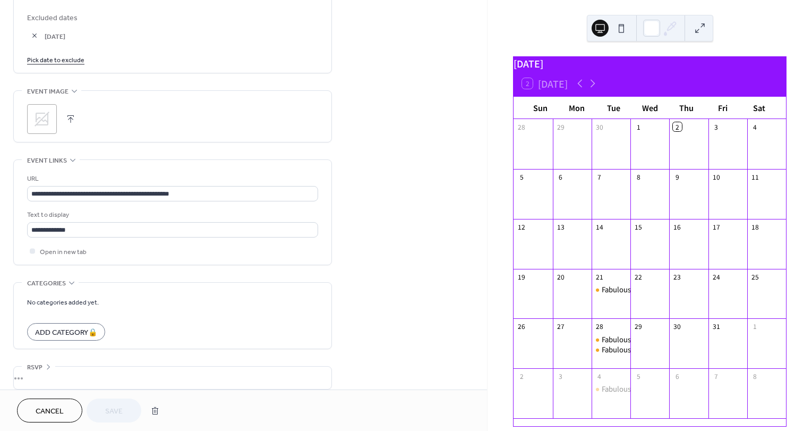
scroll to position [649, 0]
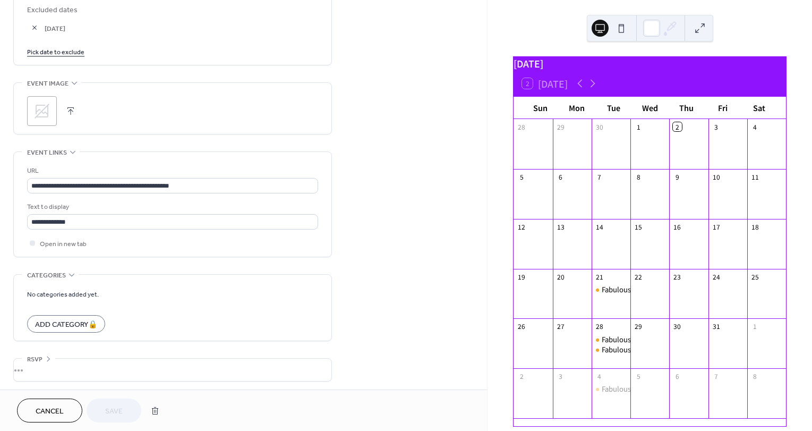
click at [67, 415] on button "Cancel" at bounding box center [49, 410] width 65 height 24
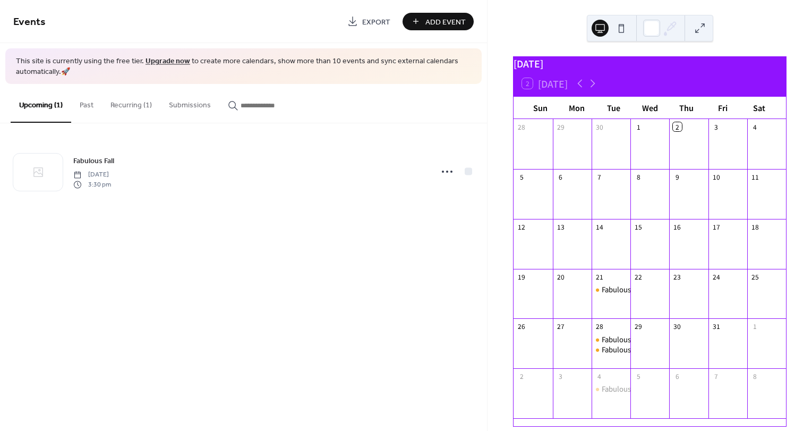
click at [38, 100] on button "Upcoming (1)" at bounding box center [41, 103] width 61 height 39
click at [87, 105] on button "Past" at bounding box center [86, 103] width 31 height 38
click at [134, 106] on button "Recurring (1)" at bounding box center [131, 103] width 58 height 38
click at [188, 106] on button "Submissions" at bounding box center [189, 103] width 59 height 38
click at [132, 105] on button "Recurring (1)" at bounding box center [131, 103] width 58 height 38
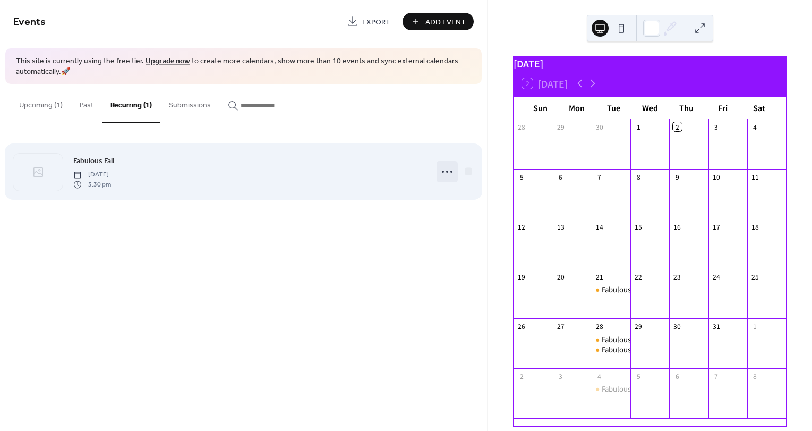
click at [444, 173] on icon at bounding box center [447, 171] width 17 height 17
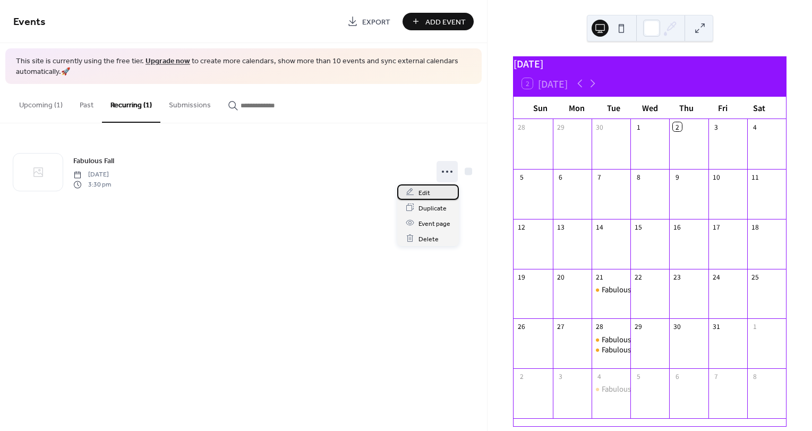
click at [423, 189] on span "Edit" at bounding box center [425, 192] width 12 height 11
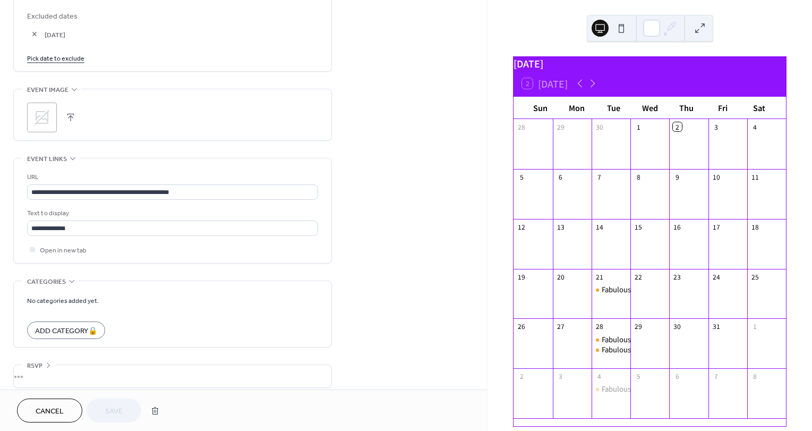
scroll to position [649, 0]
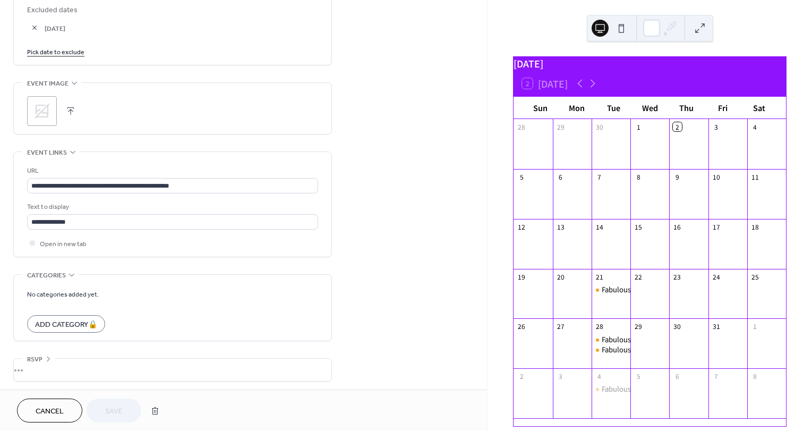
click at [63, 413] on span "Cancel" at bounding box center [50, 411] width 28 height 11
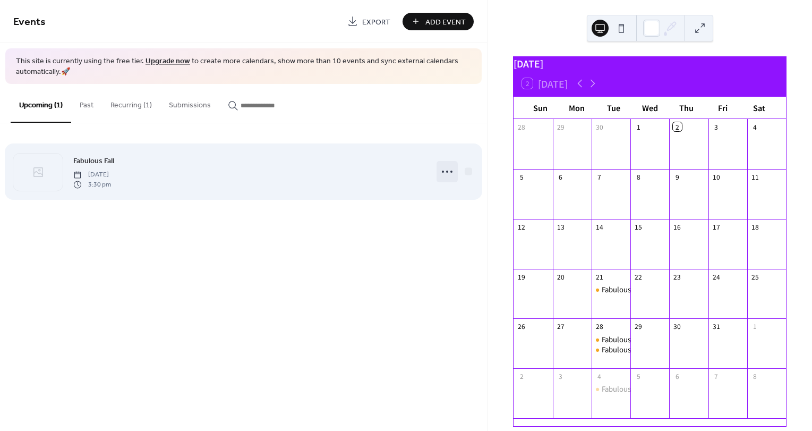
click at [439, 180] on icon at bounding box center [447, 171] width 17 height 17
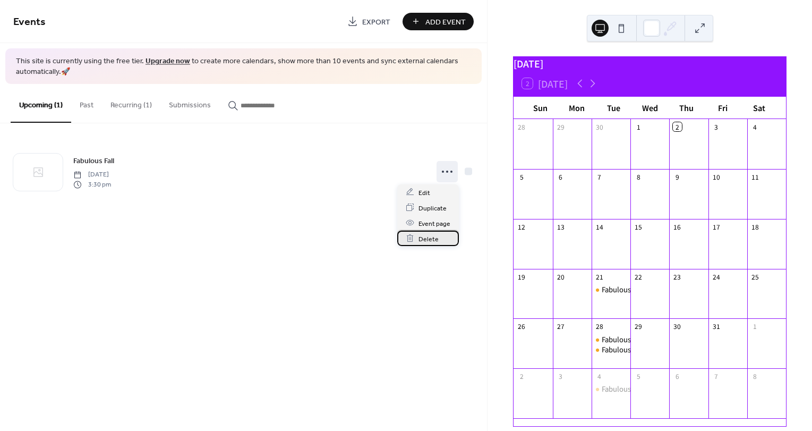
click at [434, 238] on span "Delete" at bounding box center [429, 238] width 20 height 11
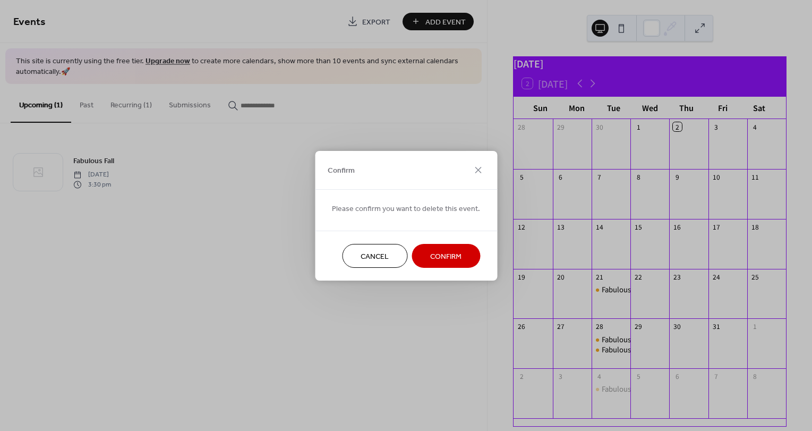
click at [442, 255] on span "Confirm" at bounding box center [445, 256] width 31 height 11
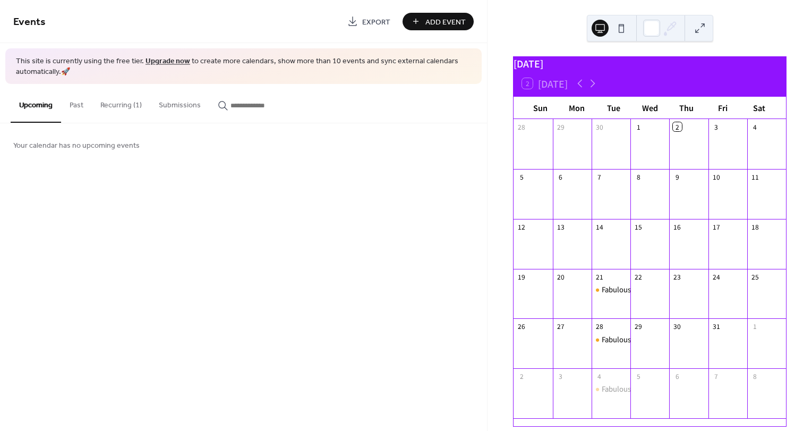
click at [120, 101] on button "Recurring (1)" at bounding box center [121, 103] width 58 height 38
